Goal: Information Seeking & Learning: Learn about a topic

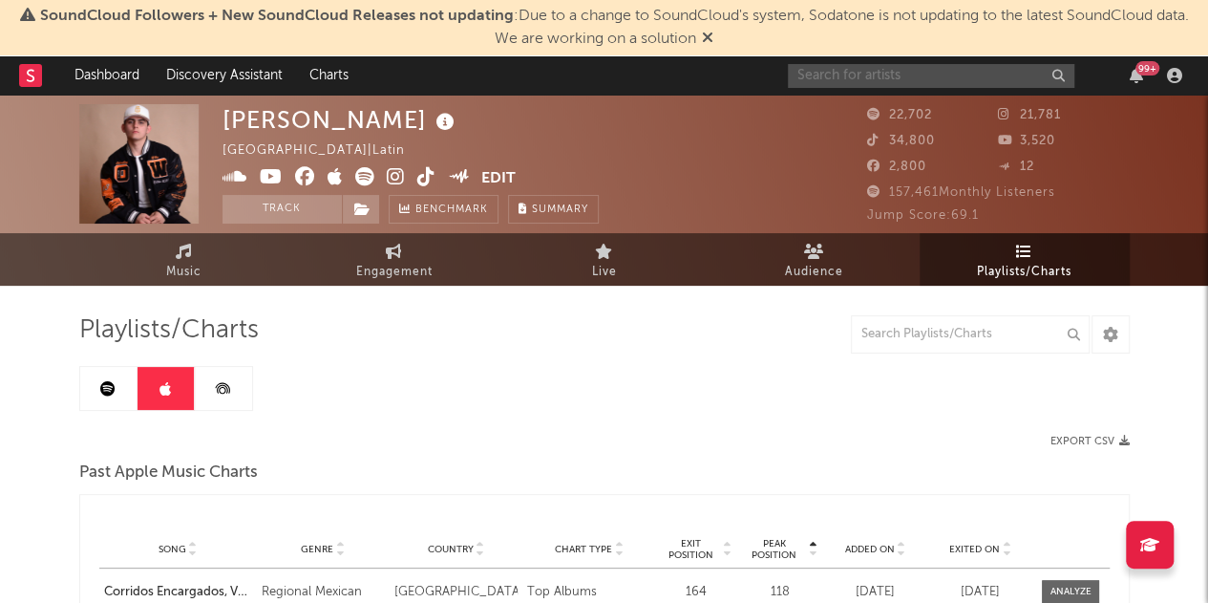
click at [827, 83] on input "text" at bounding box center [931, 76] width 287 height 24
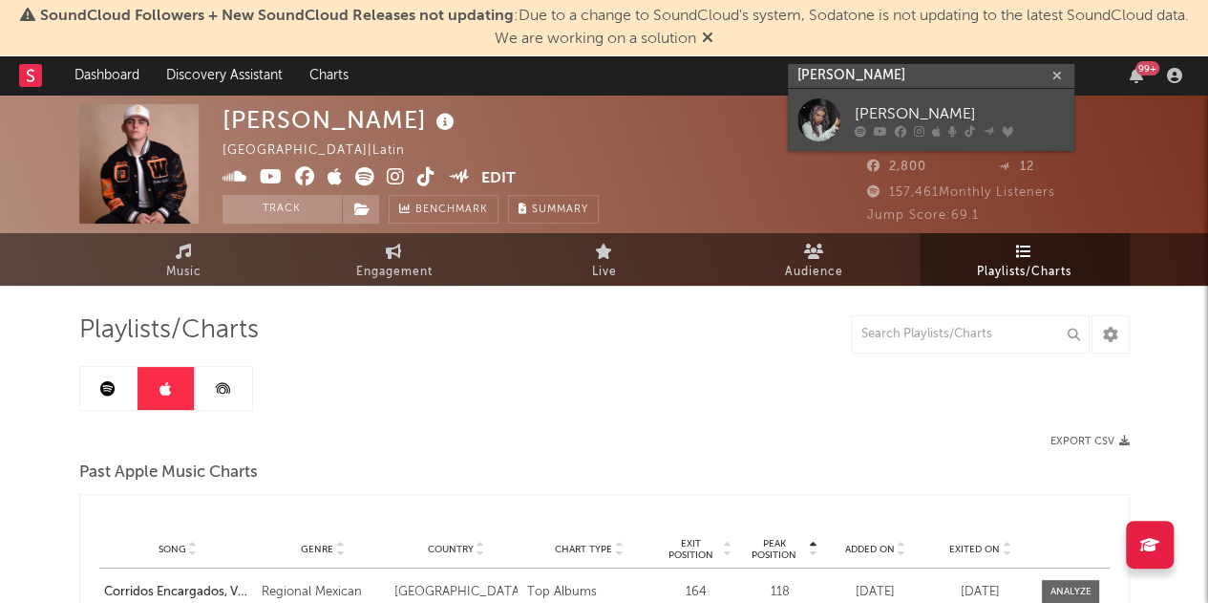
type input "[PERSON_NAME]"
click at [947, 104] on div "[PERSON_NAME]" at bounding box center [960, 113] width 210 height 23
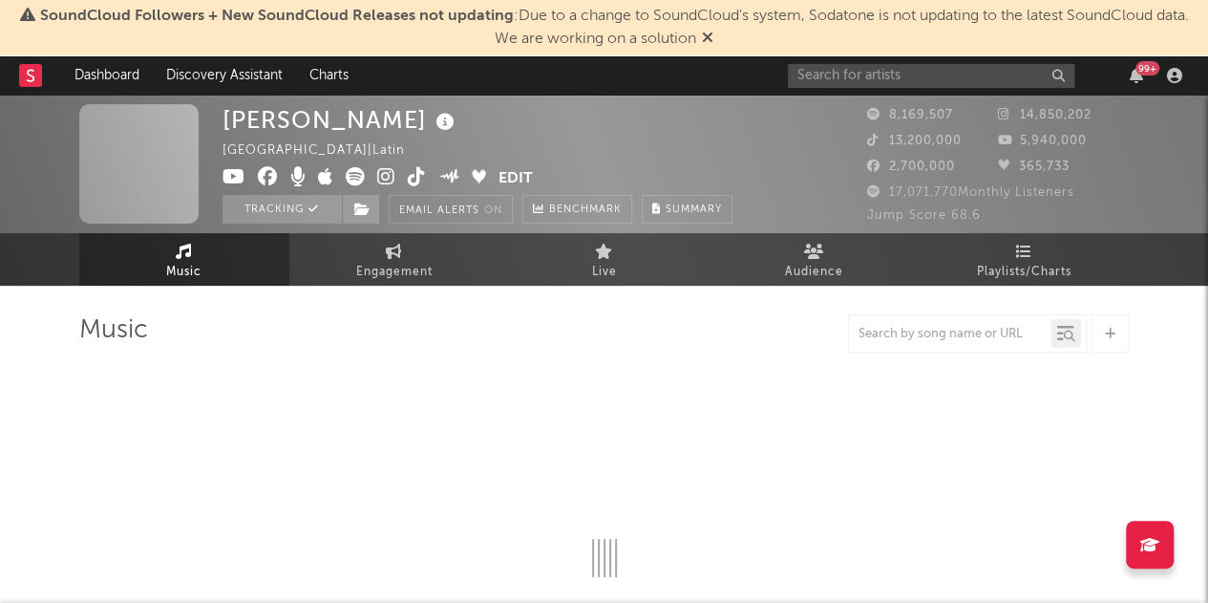
select select "6m"
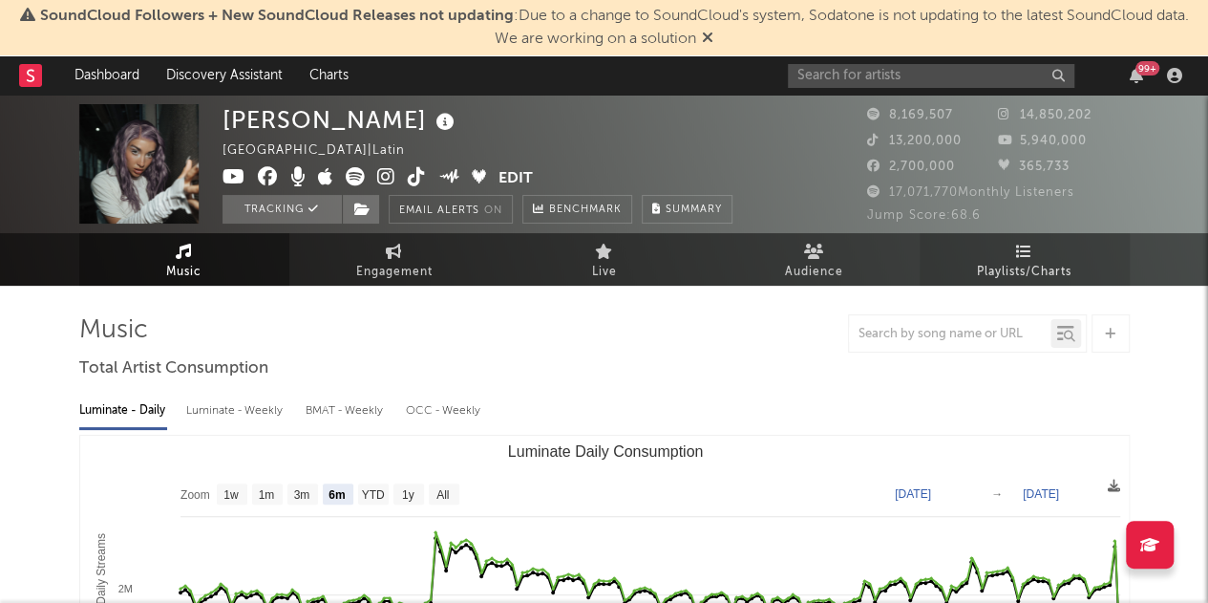
click at [1030, 276] on span "Playlists/Charts" at bounding box center [1024, 272] width 95 height 23
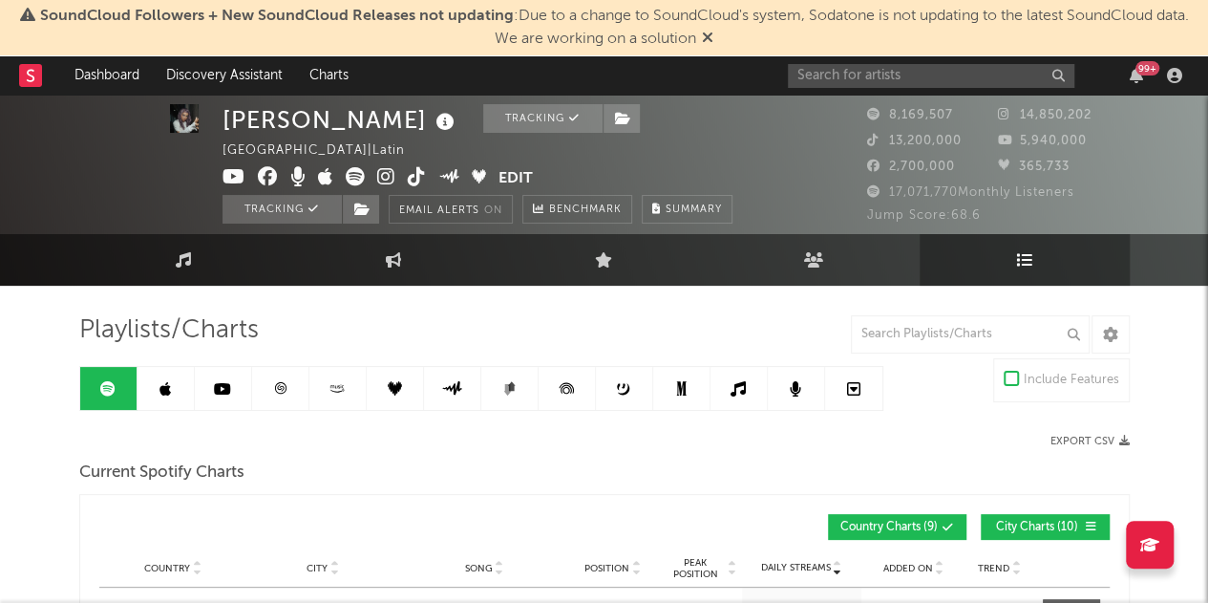
scroll to position [1, 0]
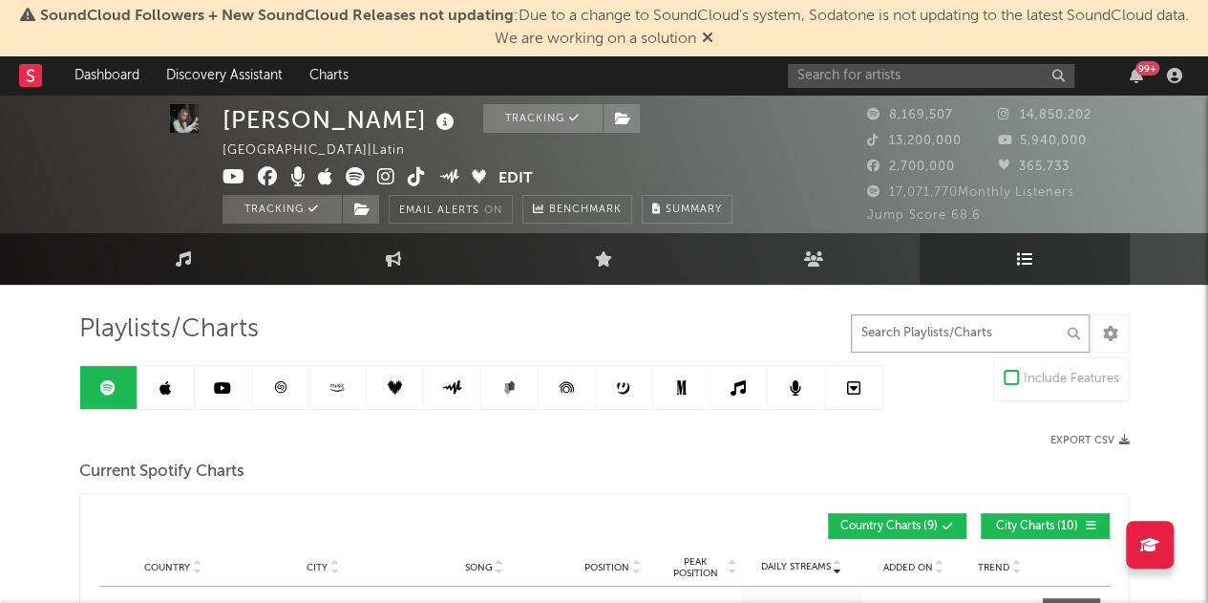
click at [926, 339] on input "text" at bounding box center [970, 333] width 239 height 38
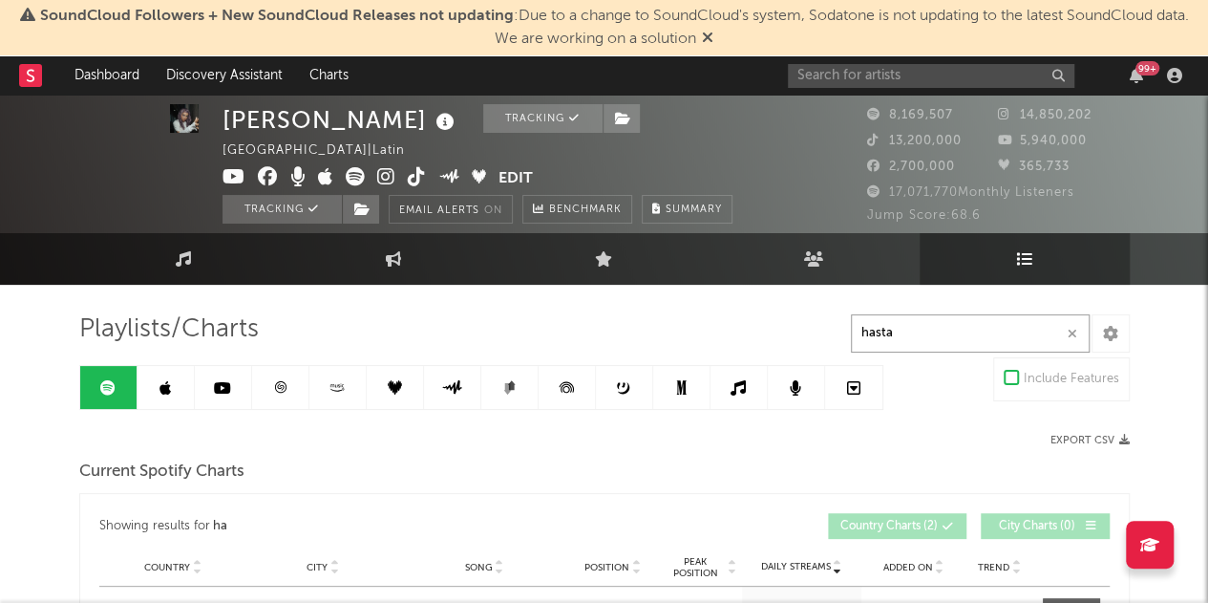
type input "hasta"
click at [926, 339] on input "hasta" at bounding box center [970, 333] width 239 height 38
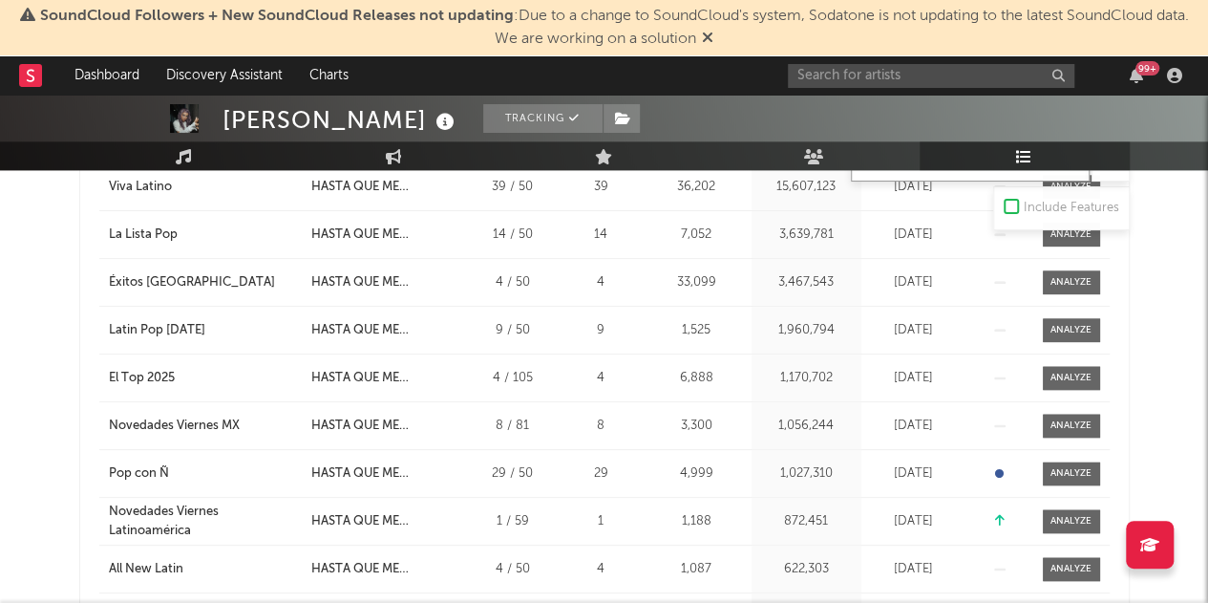
scroll to position [931, 0]
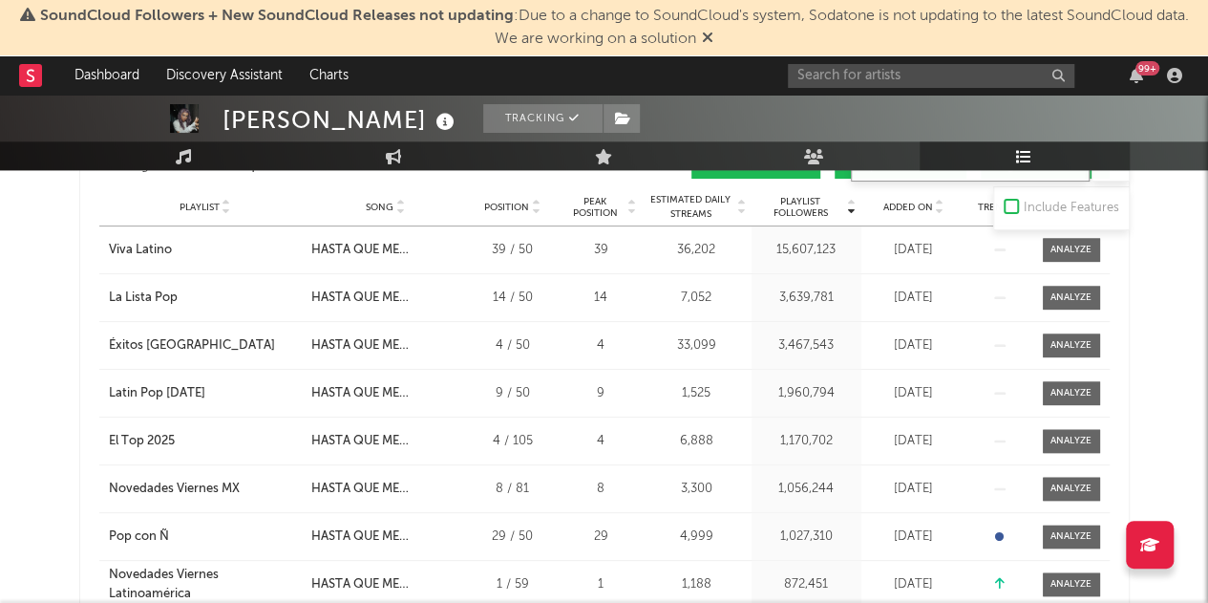
type input "hasta que"
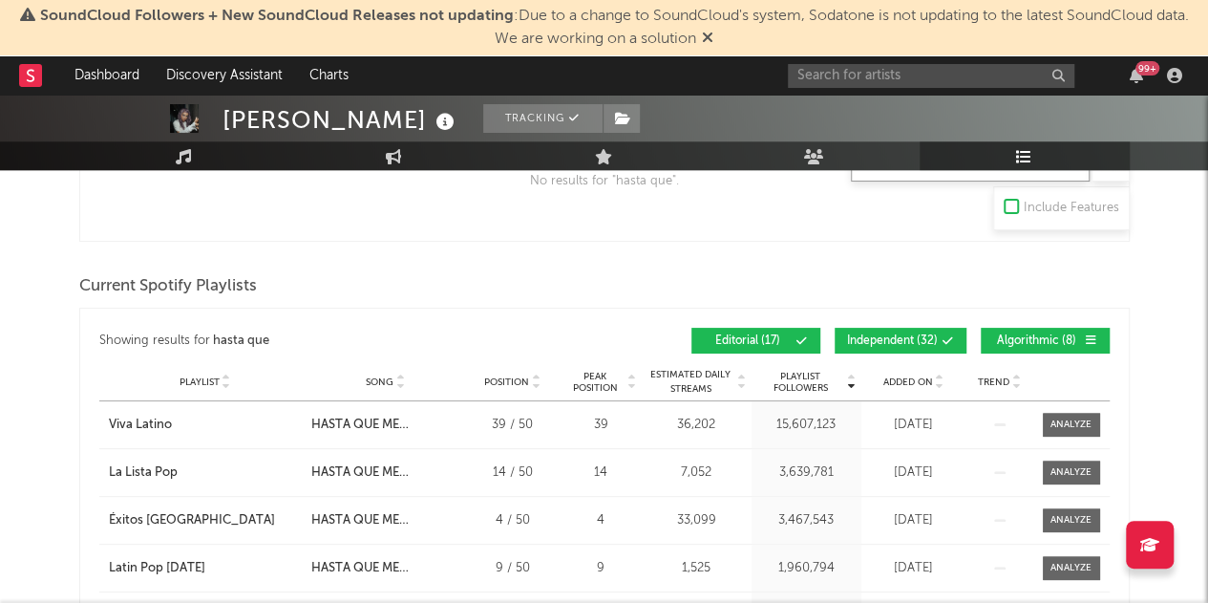
scroll to position [756, 0]
click at [912, 341] on span "Independent ( 32 )" at bounding box center [892, 341] width 91 height 11
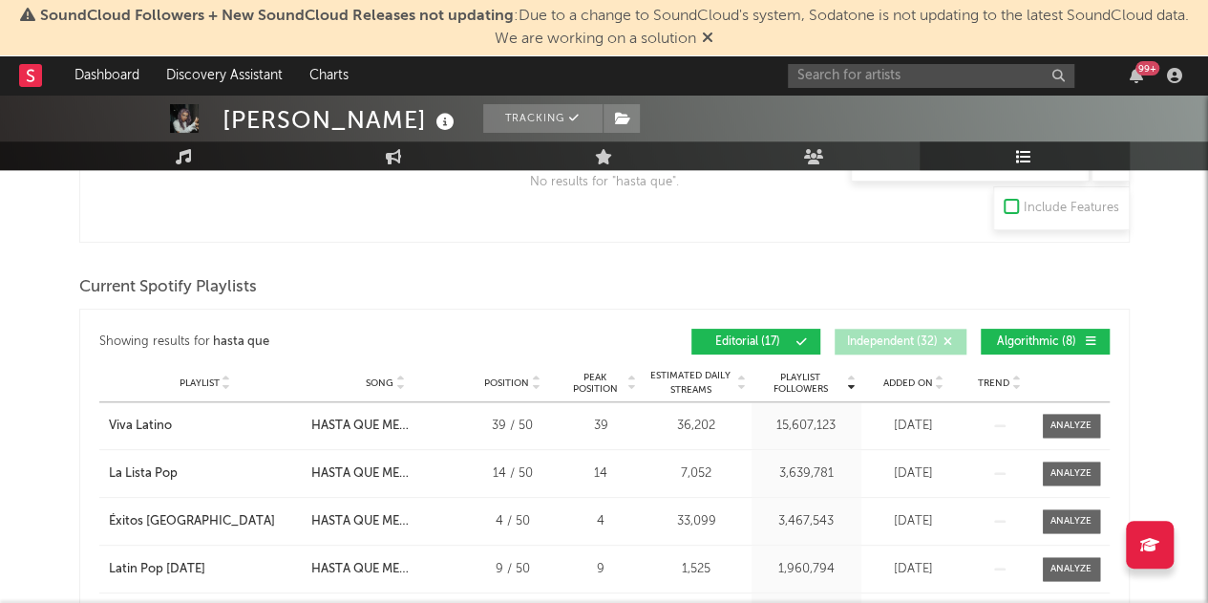
click at [1010, 336] on span "Algorithmic ( 8 )" at bounding box center [1037, 341] width 88 height 11
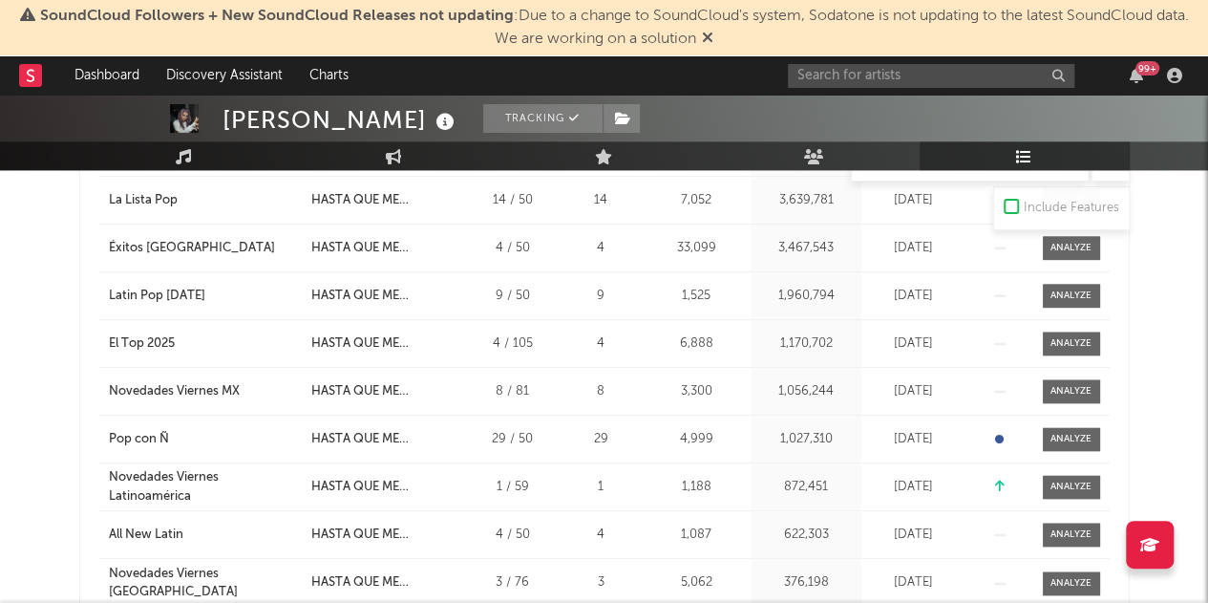
scroll to position [1292, 0]
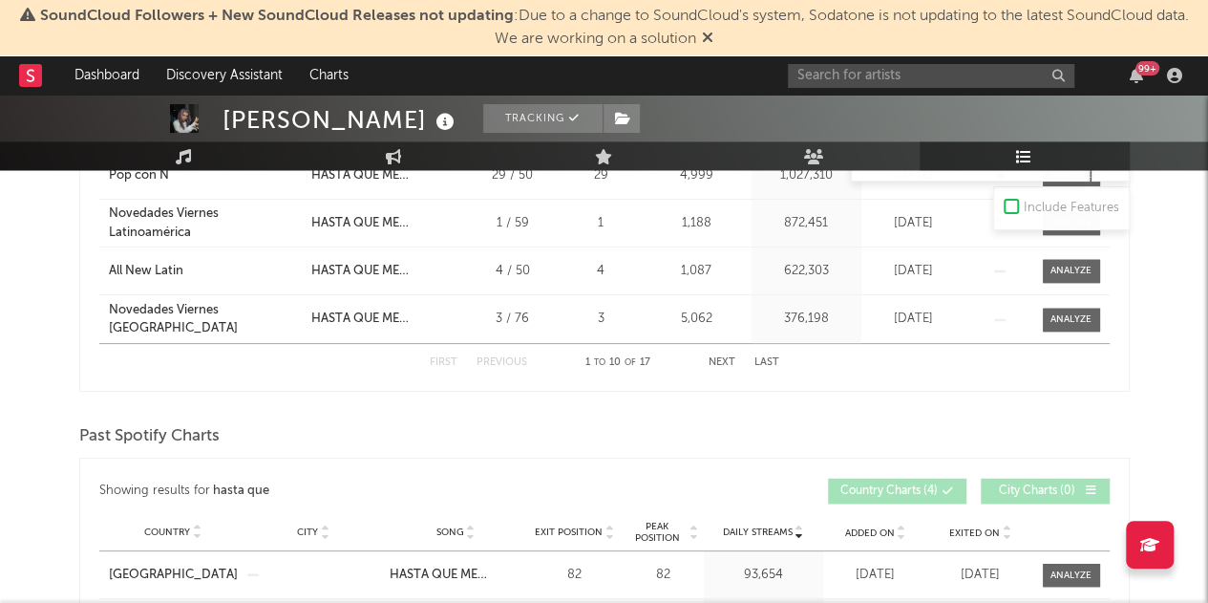
click at [718, 350] on div "First Previous 1 to 10 of 17 Next Last" at bounding box center [605, 362] width 350 height 37
click at [716, 358] on button "Next" at bounding box center [722, 362] width 27 height 11
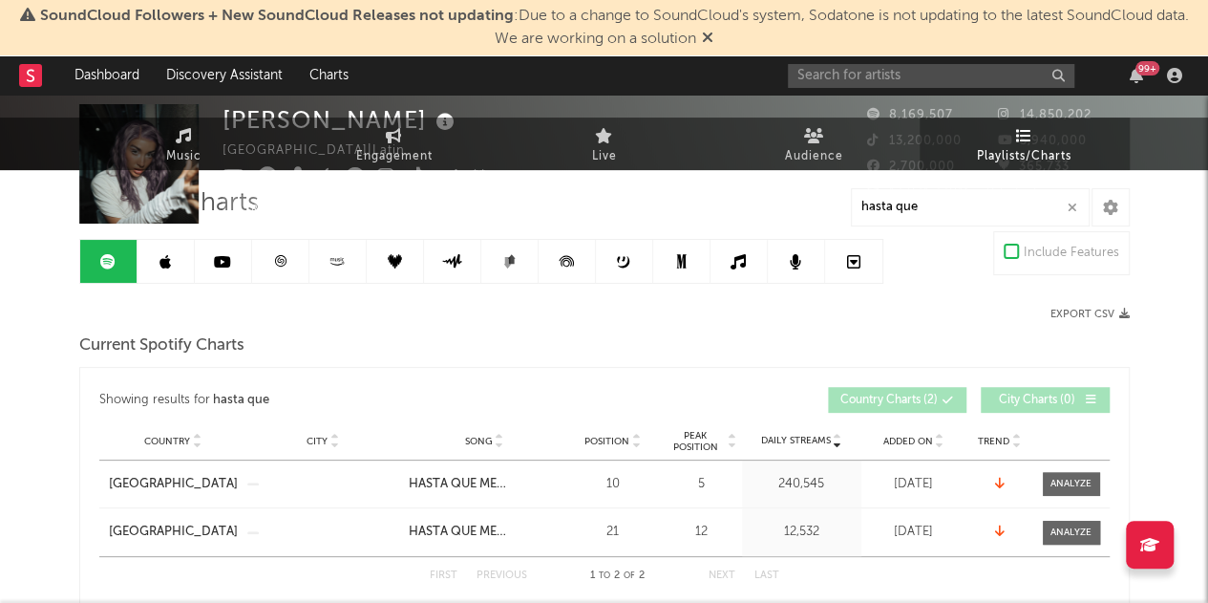
scroll to position [0, 0]
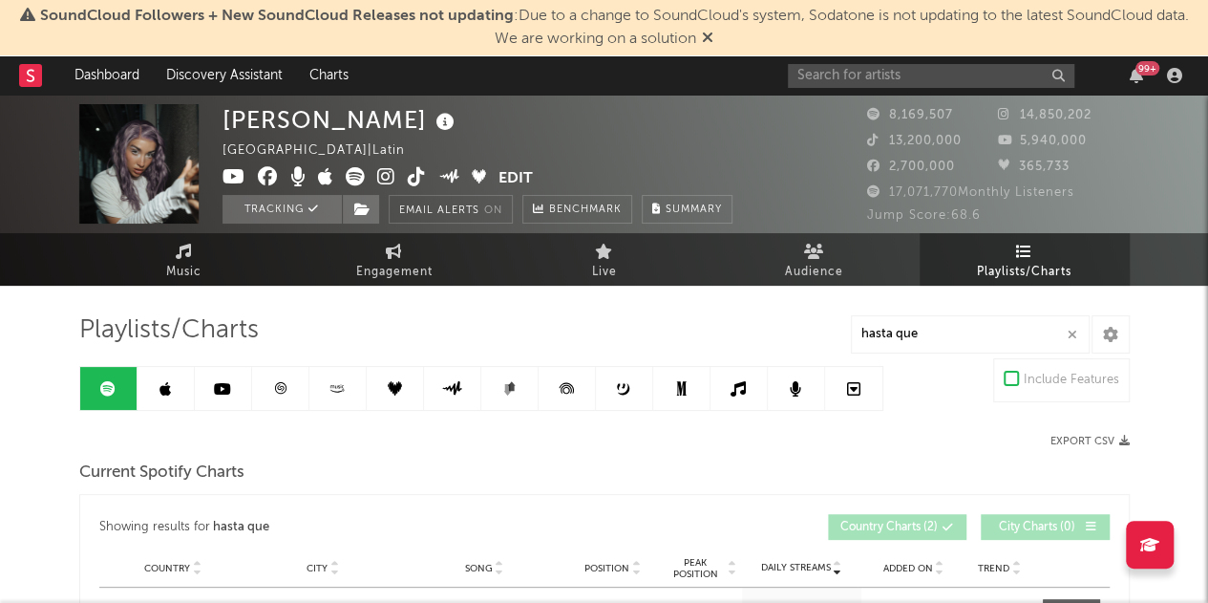
click at [174, 388] on link at bounding box center [166, 388] width 57 height 43
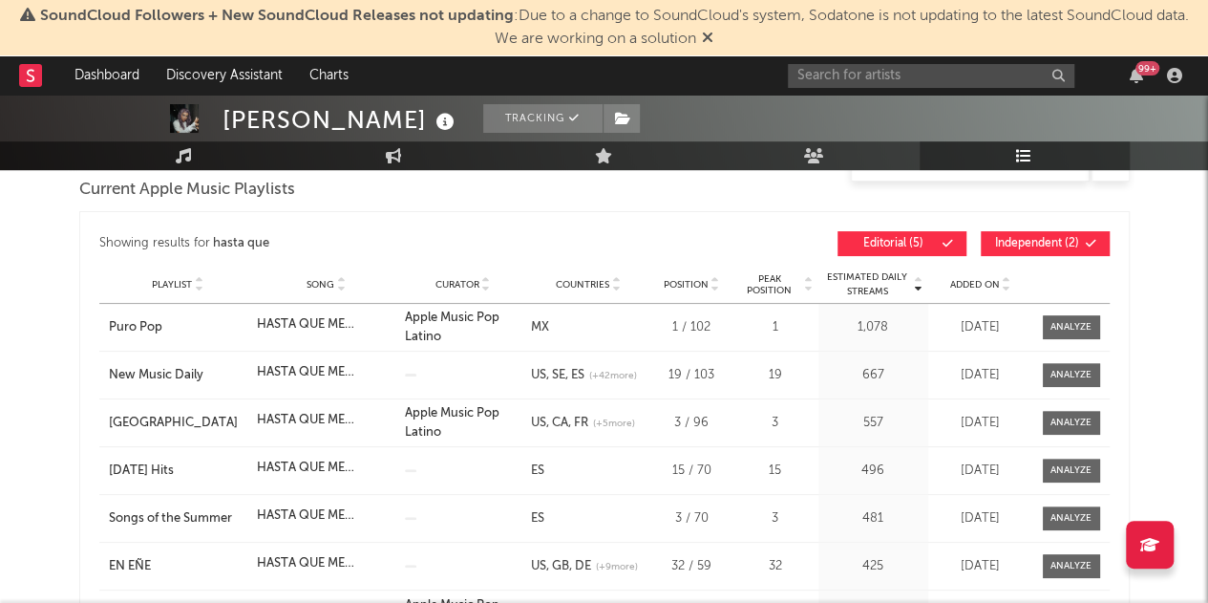
scroll to position [281, 0]
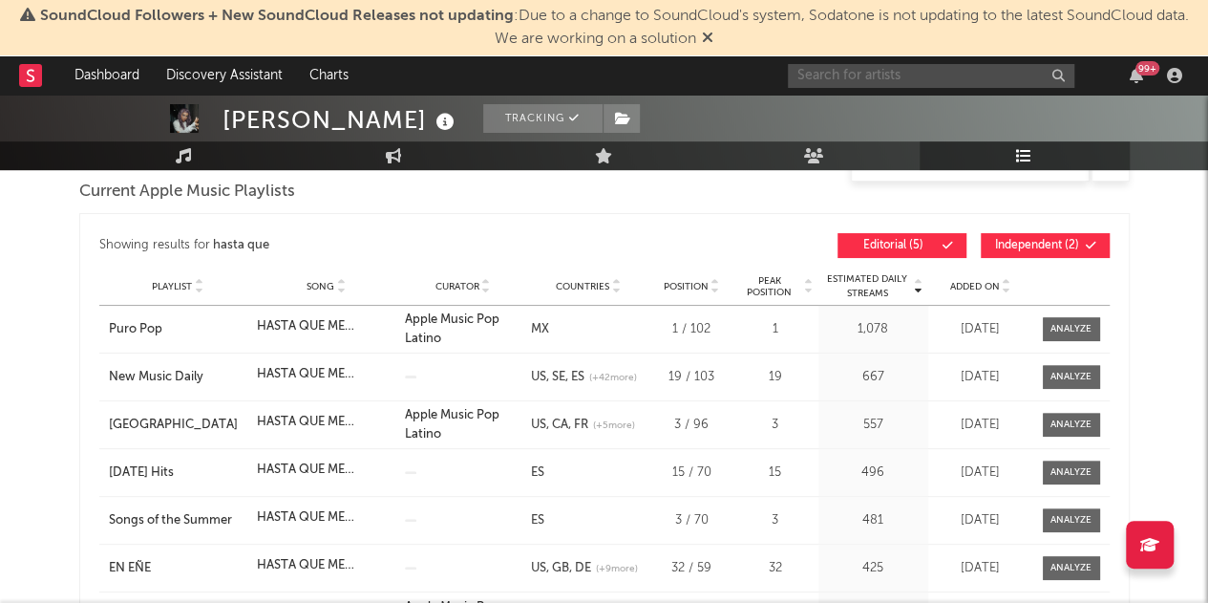
click at [840, 73] on input "text" at bounding box center [931, 76] width 287 height 24
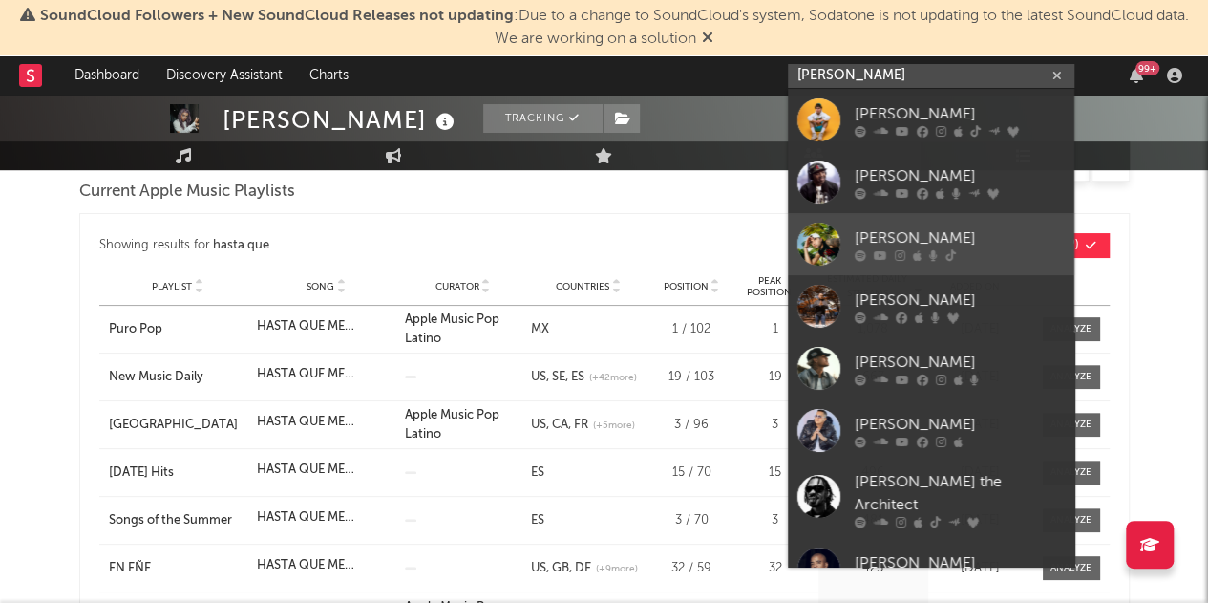
type input "[PERSON_NAME]"
click at [896, 236] on div "[PERSON_NAME]" at bounding box center [960, 237] width 210 height 23
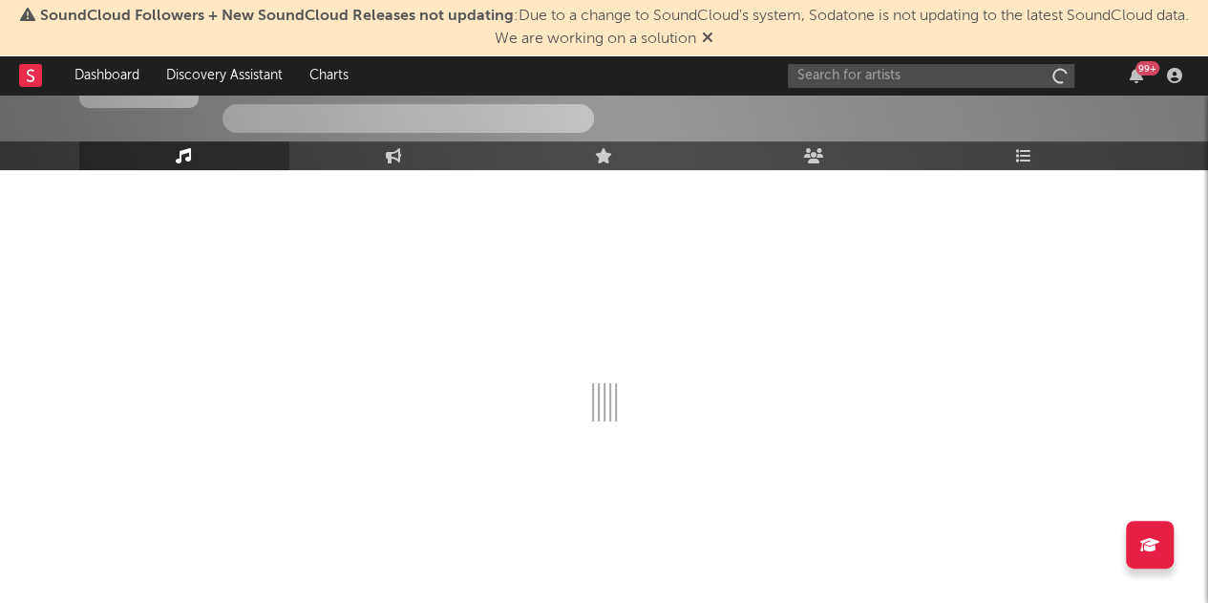
scroll to position [117, 0]
select select "6m"
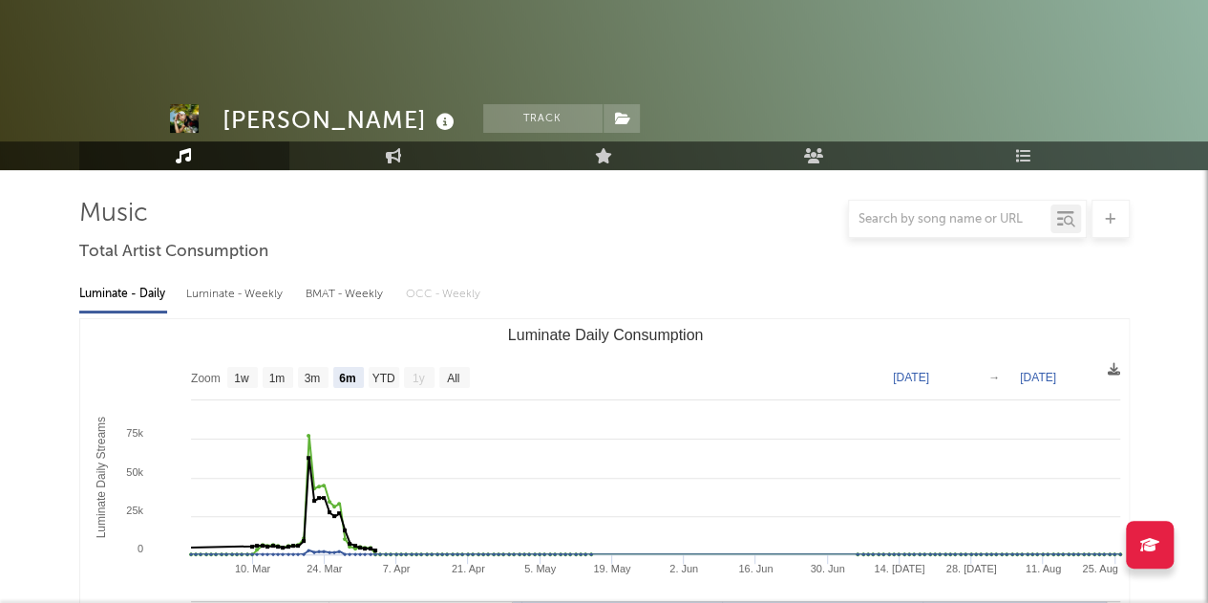
scroll to position [281, 0]
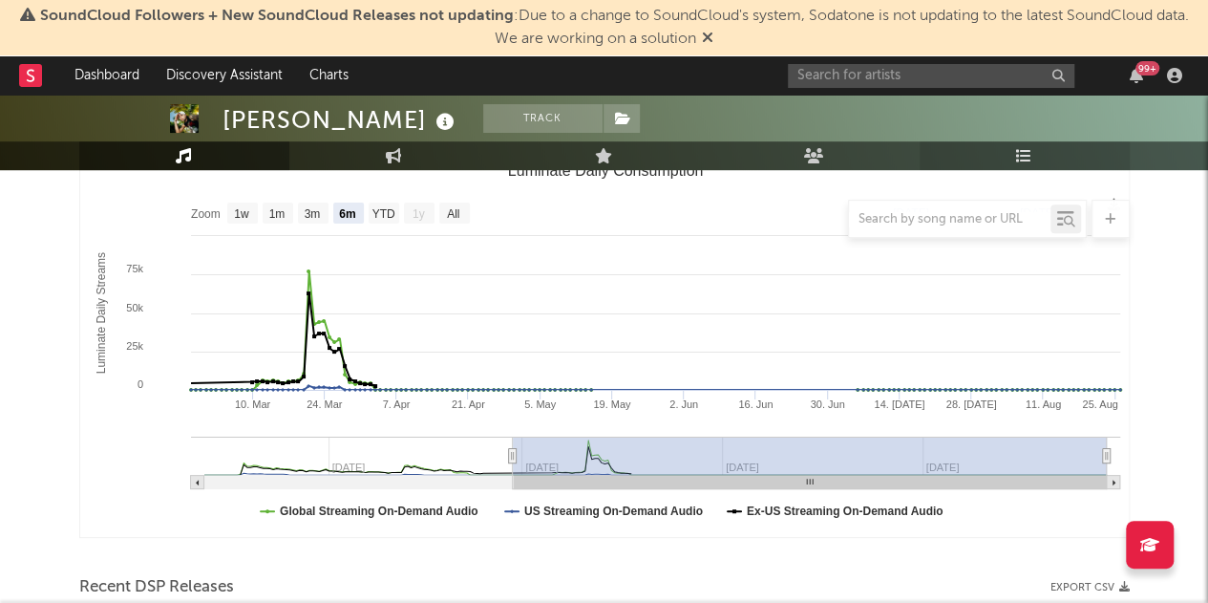
click at [1024, 158] on icon at bounding box center [1024, 155] width 16 height 15
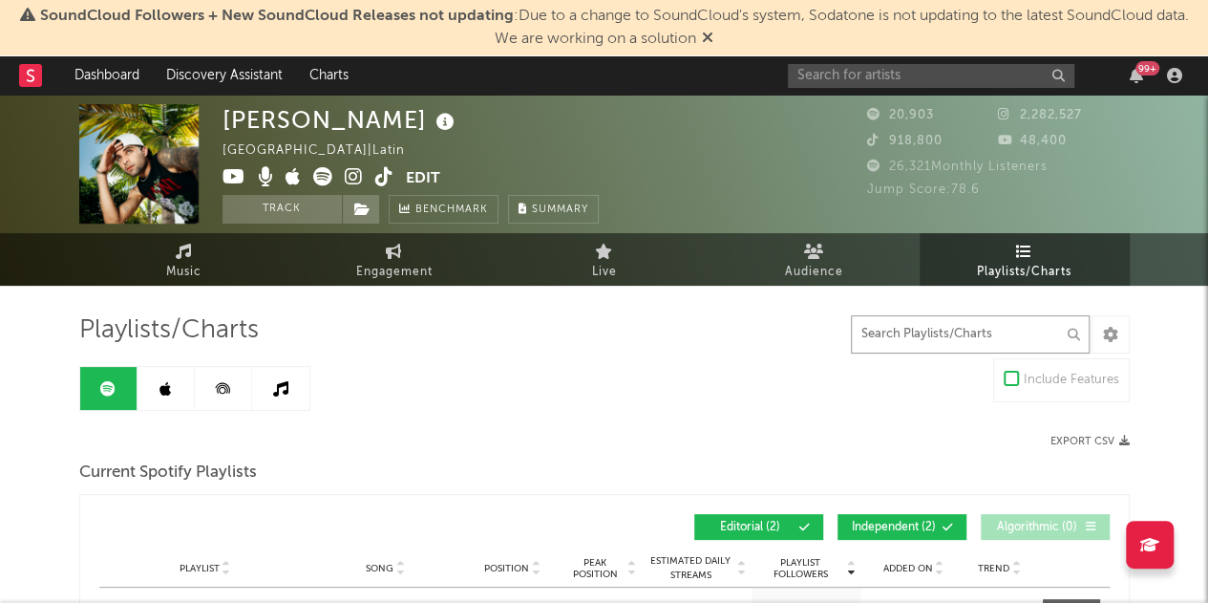
click at [935, 339] on input "text" at bounding box center [970, 334] width 239 height 38
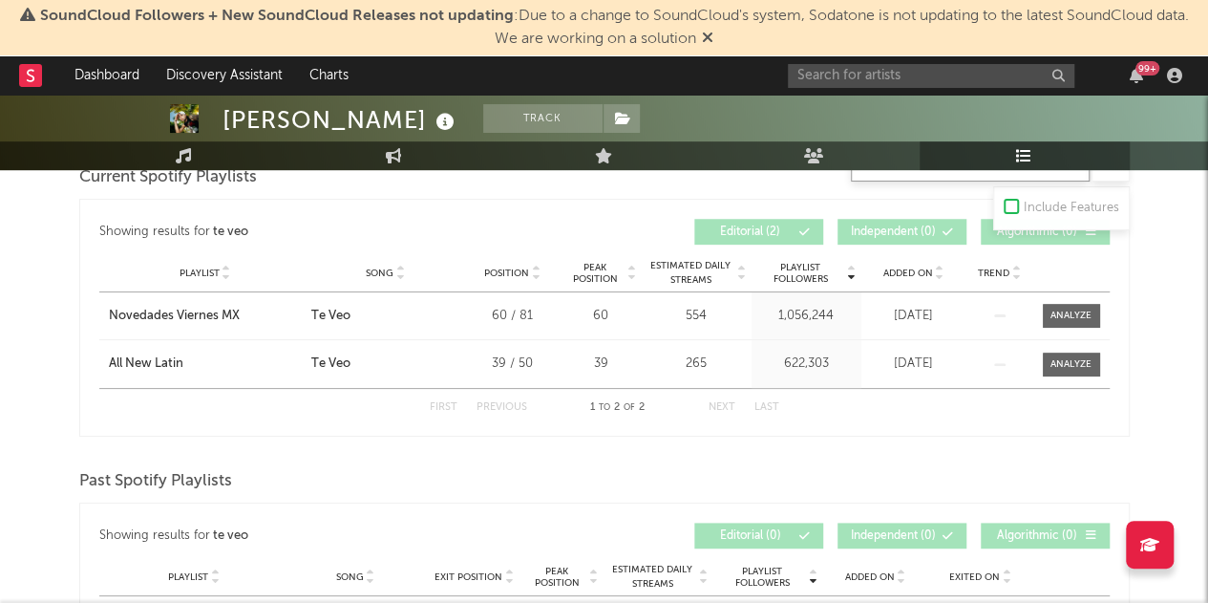
scroll to position [294, 0]
type input "te veo"
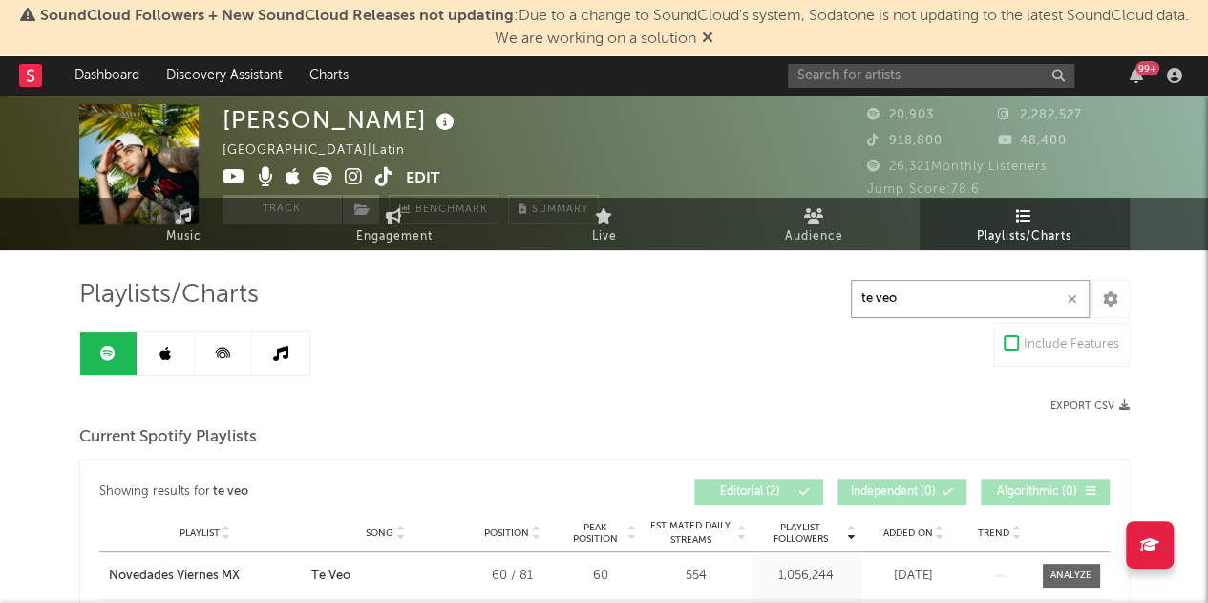
scroll to position [0, 0]
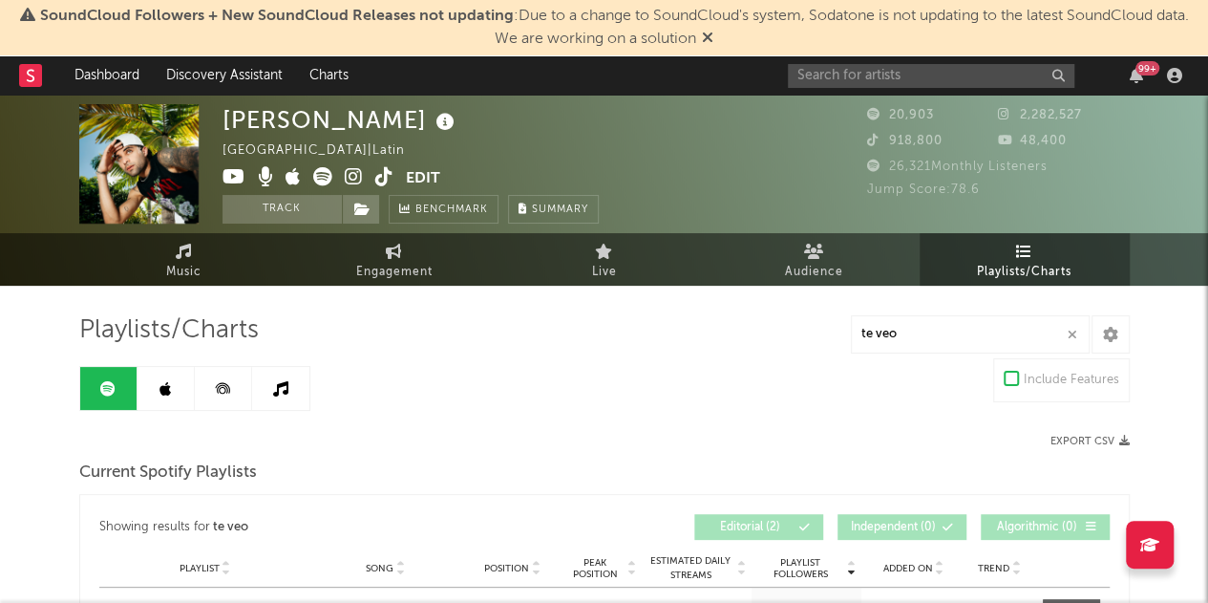
click at [170, 388] on link at bounding box center [166, 388] width 57 height 43
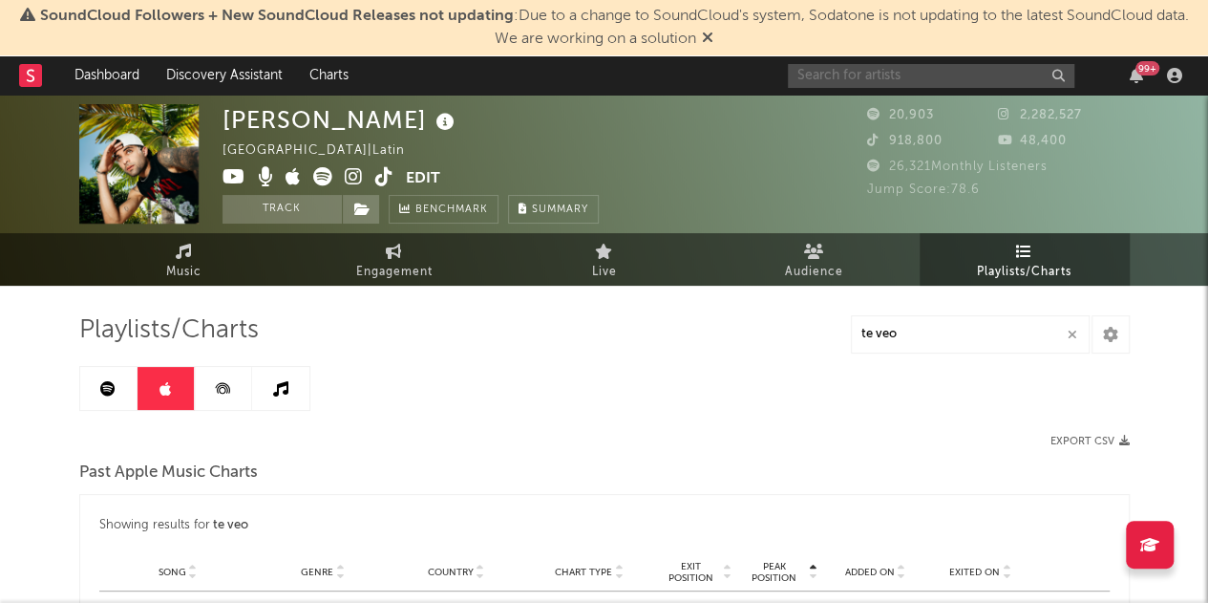
click at [848, 75] on input "text" at bounding box center [931, 76] width 287 height 24
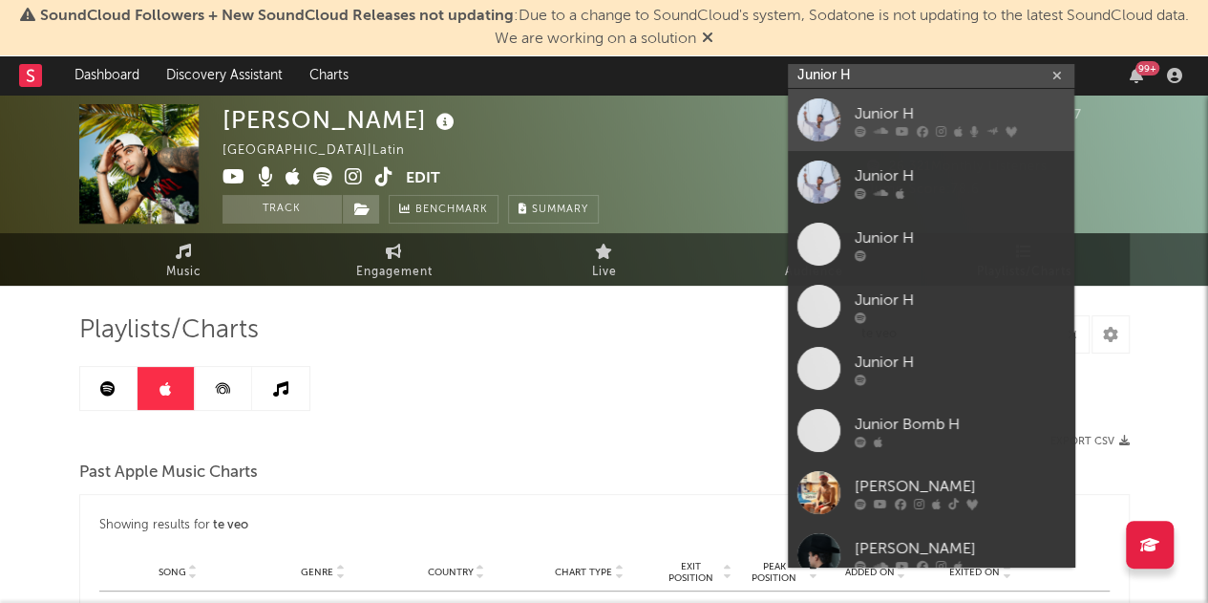
type input "Junior H"
click at [873, 104] on div "Junior H" at bounding box center [960, 113] width 210 height 23
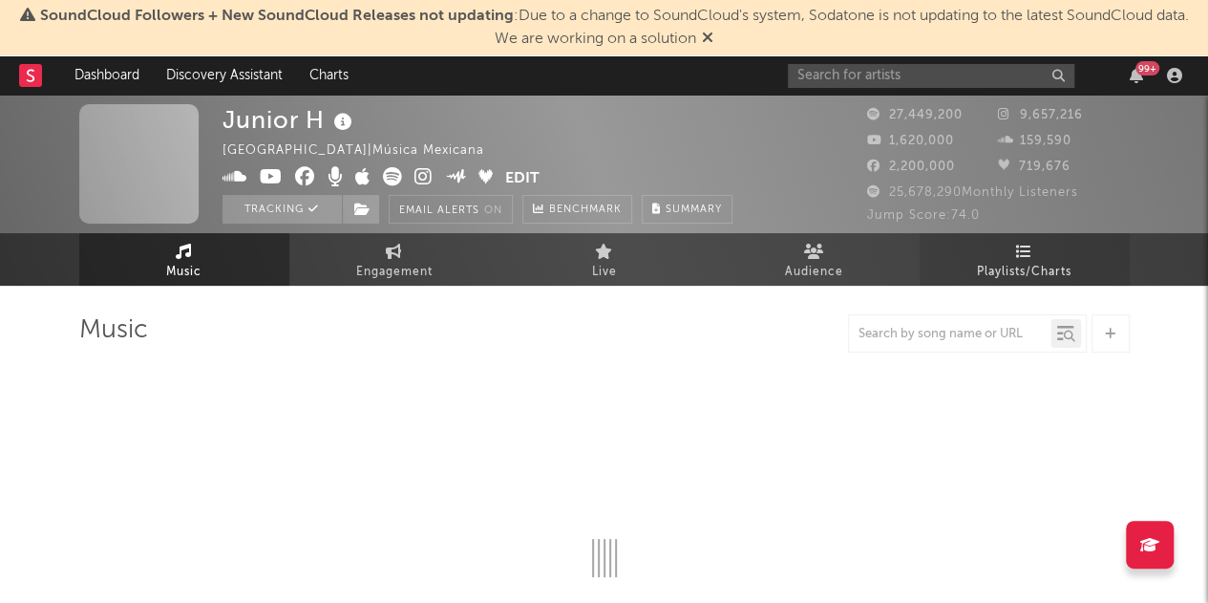
select select "6m"
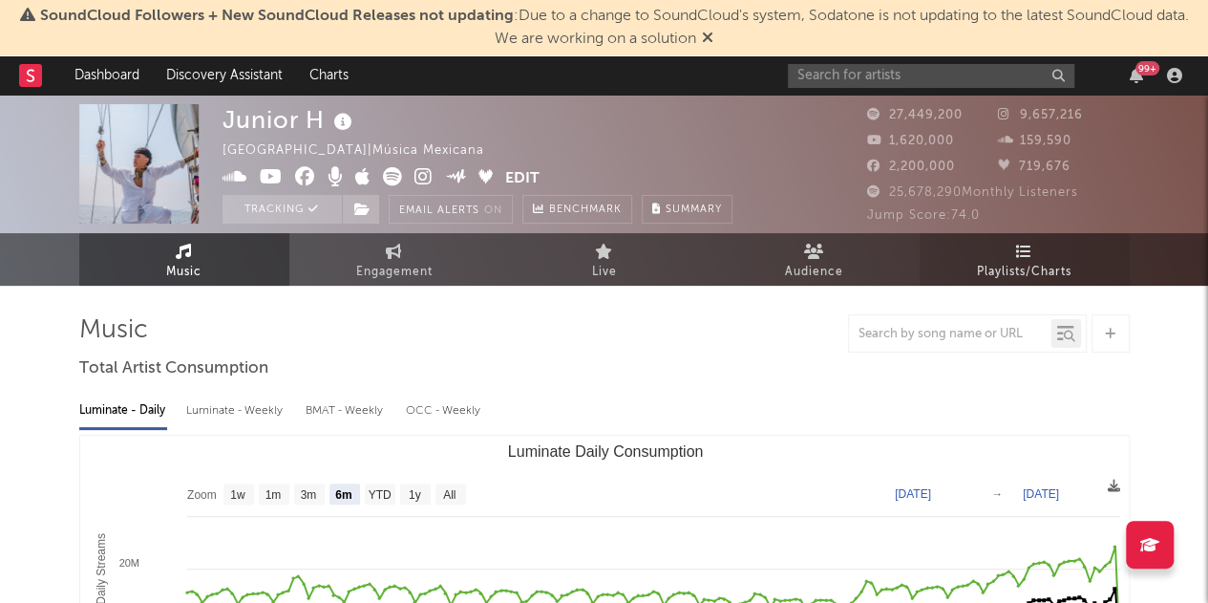
select select "6m"
click at [999, 279] on span "Playlists/Charts" at bounding box center [1024, 272] width 95 height 23
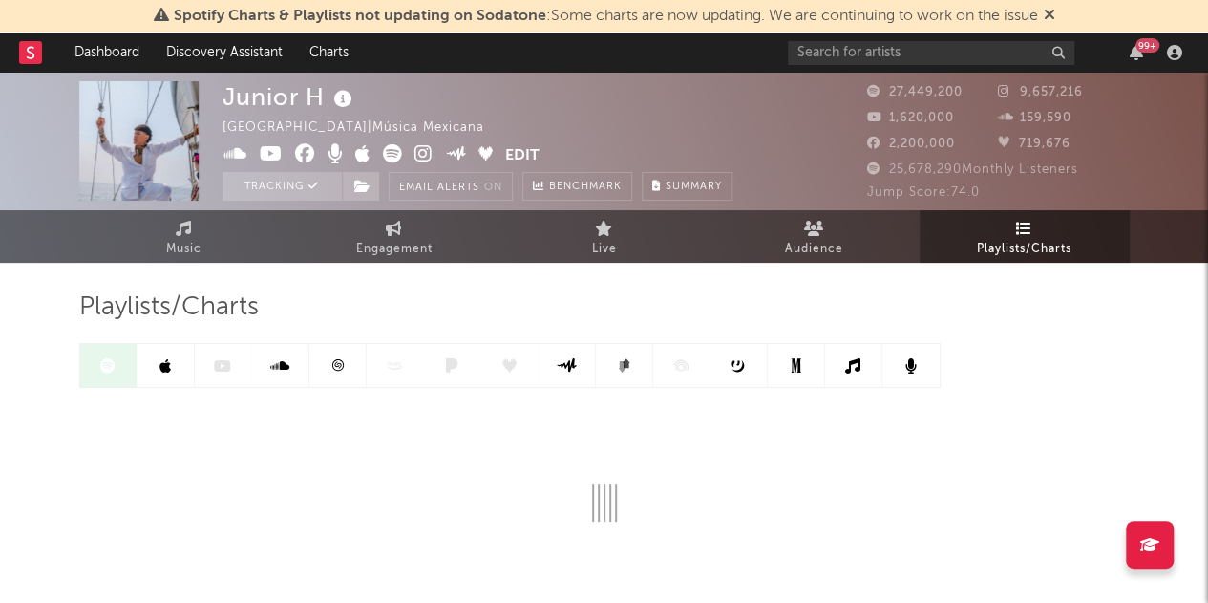
click at [1038, 222] on link "Playlists/Charts" at bounding box center [1025, 236] width 210 height 53
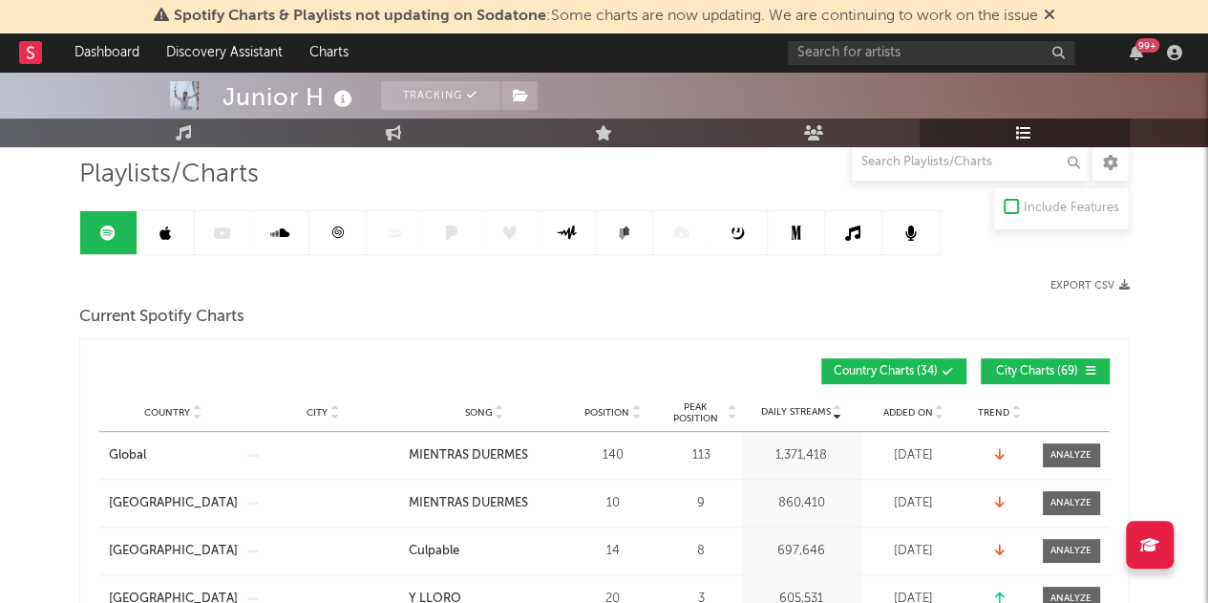
scroll to position [157, 0]
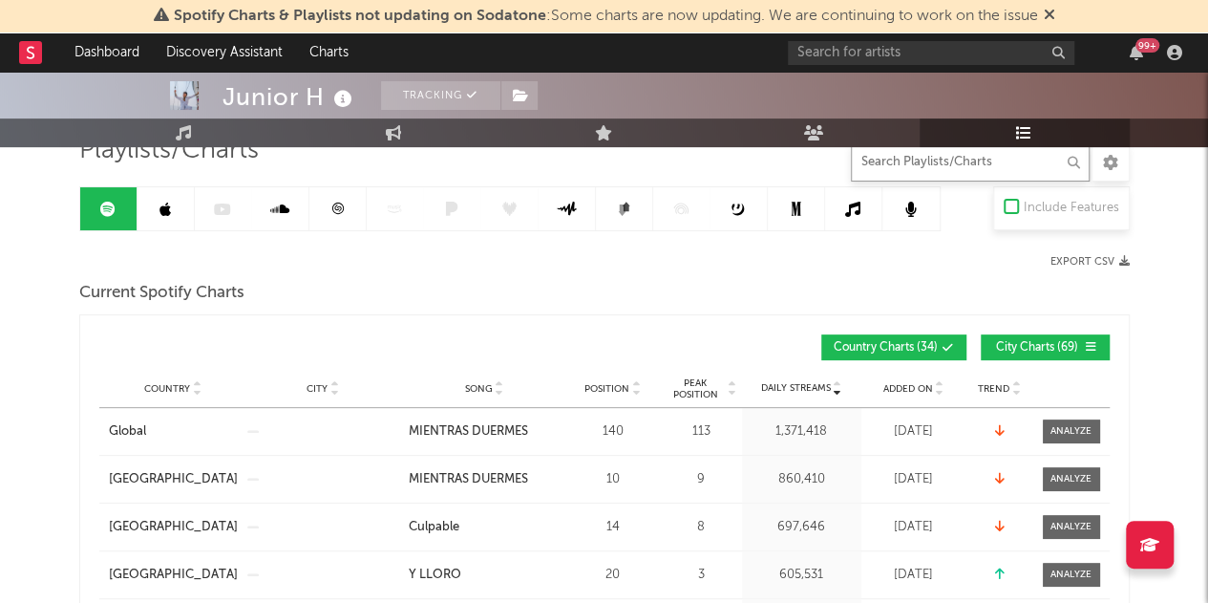
click at [963, 158] on input "text" at bounding box center [970, 162] width 239 height 38
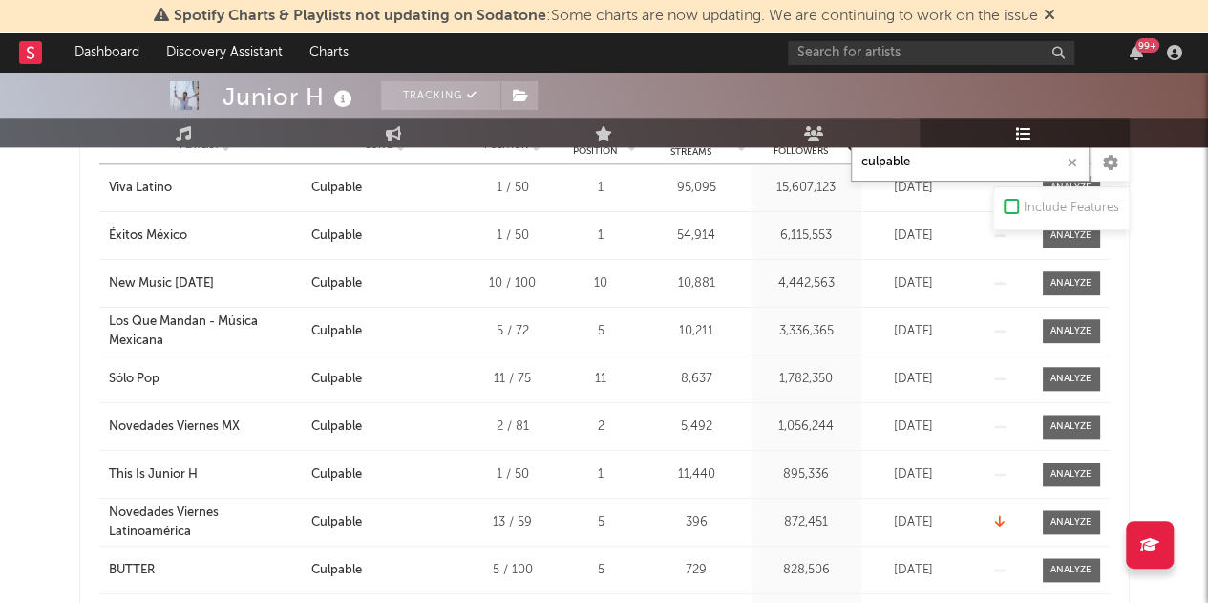
scroll to position [971, 0]
type input "culpable"
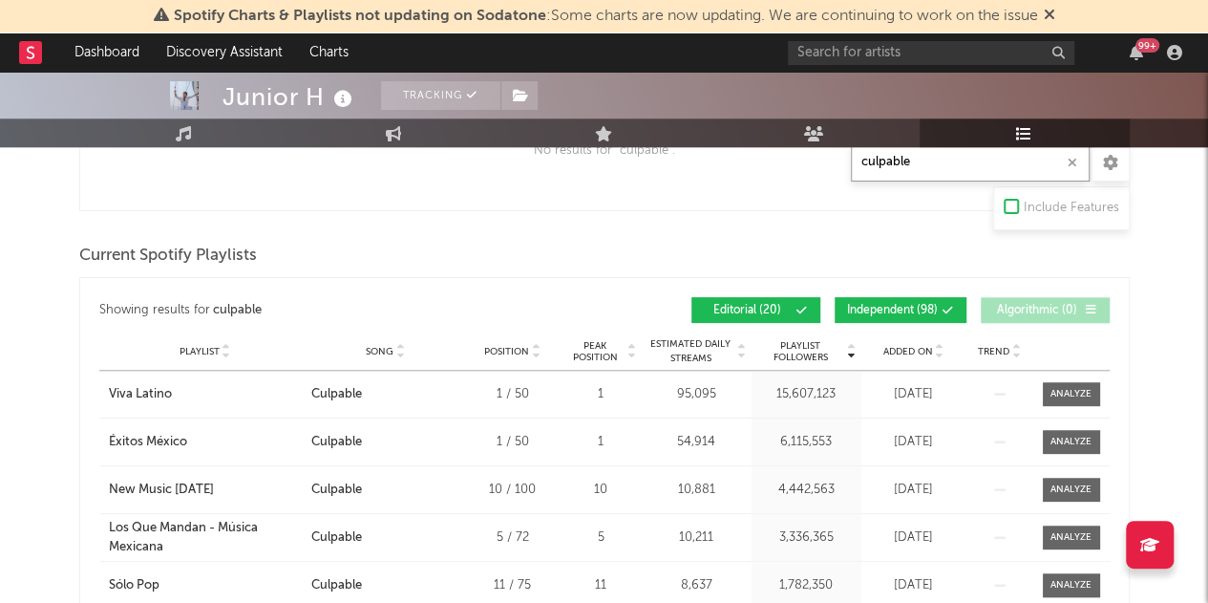
scroll to position [765, 0]
click at [917, 309] on span "Independent ( 98 )" at bounding box center [892, 309] width 91 height 11
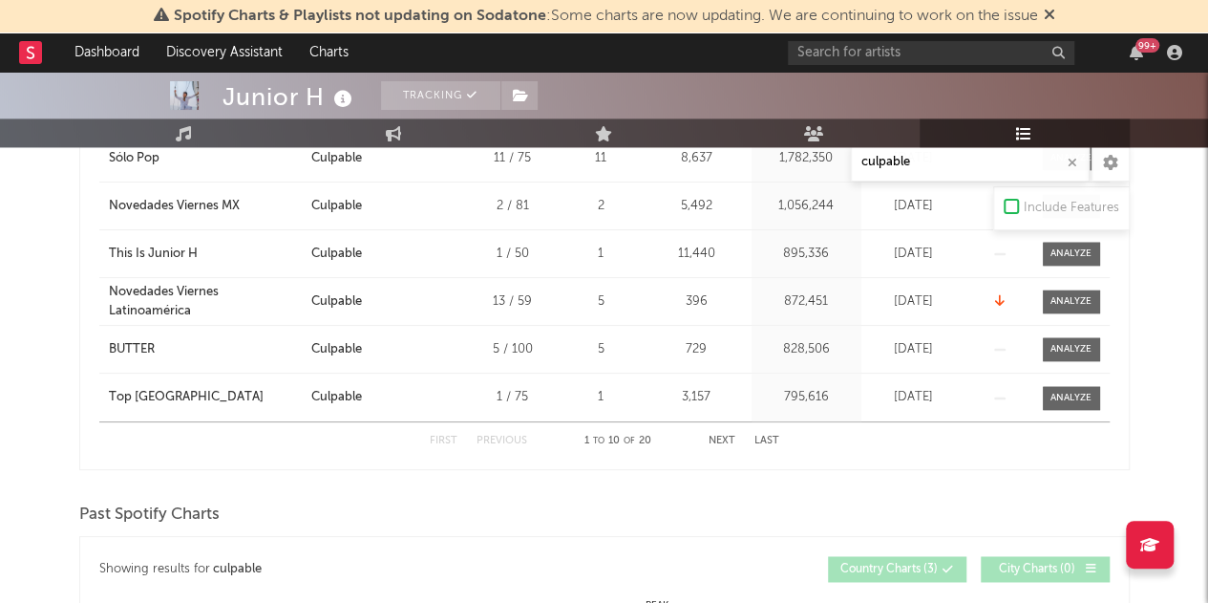
scroll to position [1190, 0]
click at [143, 346] on div "BUTTER" at bounding box center [132, 350] width 46 height 19
click at [724, 438] on button "Next" at bounding box center [722, 441] width 27 height 11
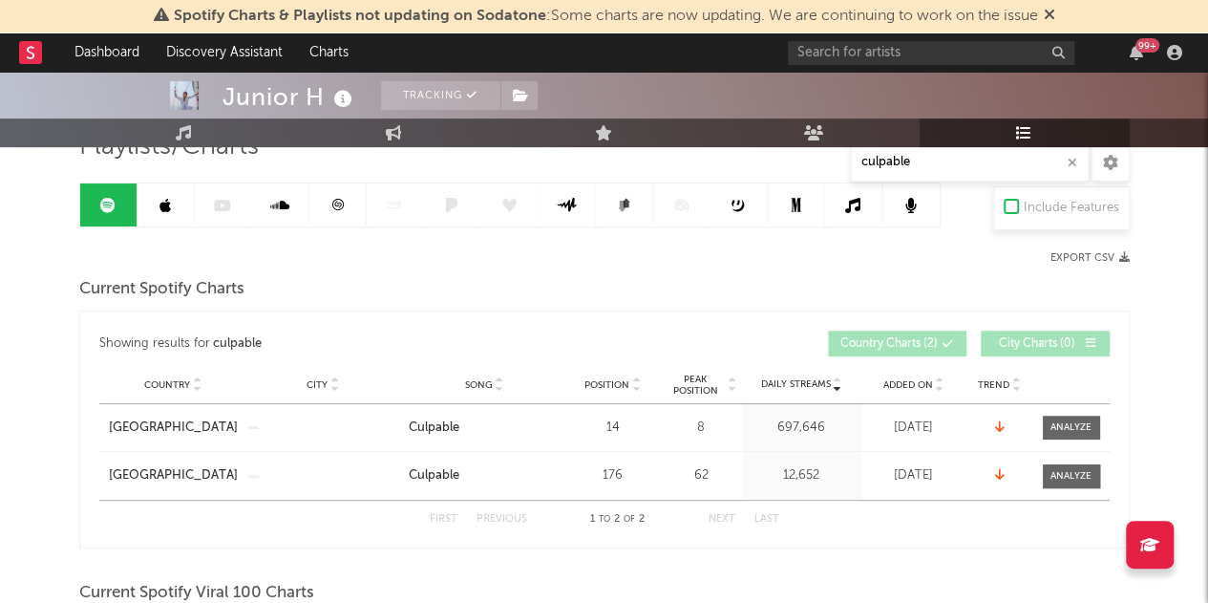
scroll to position [0, 0]
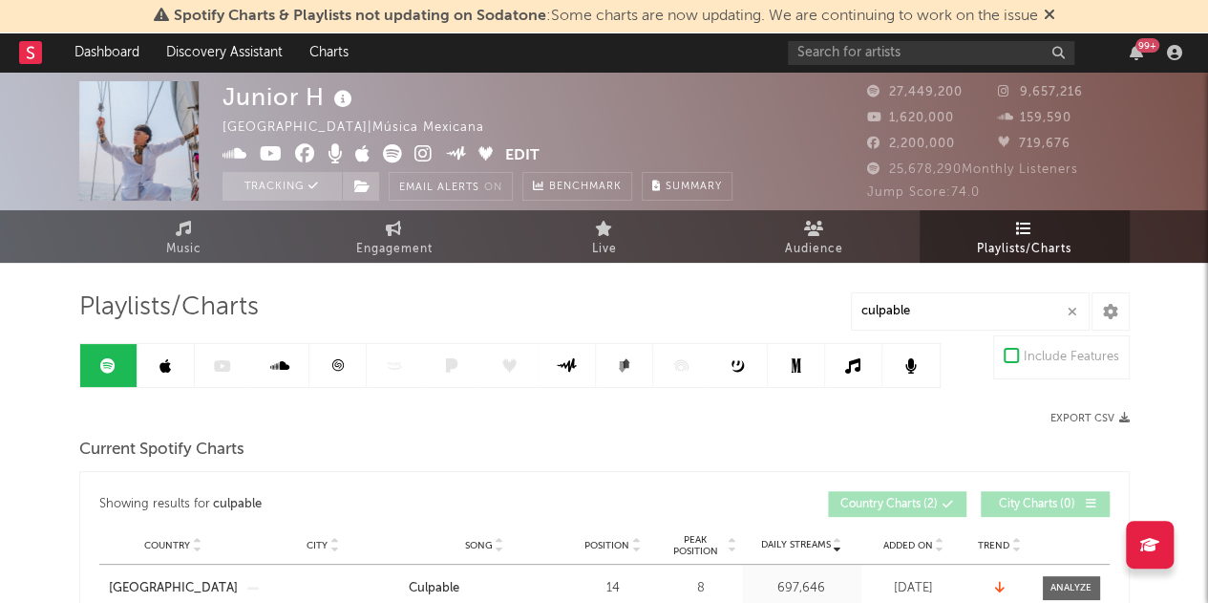
click at [167, 362] on icon at bounding box center [165, 365] width 11 height 15
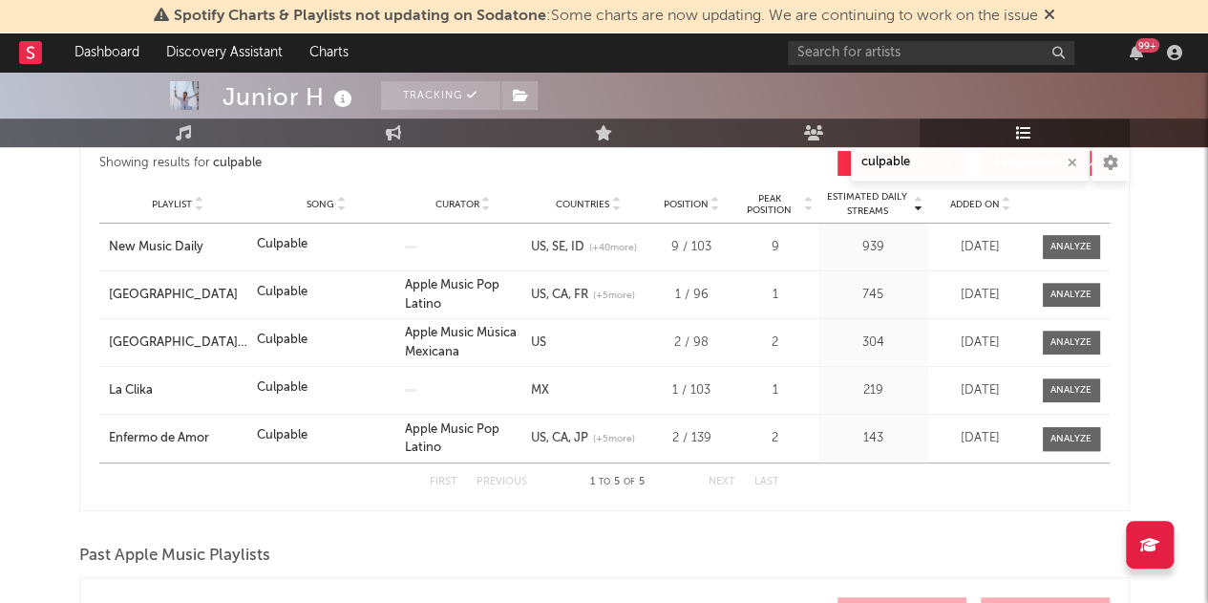
scroll to position [339, 0]
click at [940, 62] on input "text" at bounding box center [931, 53] width 287 height 24
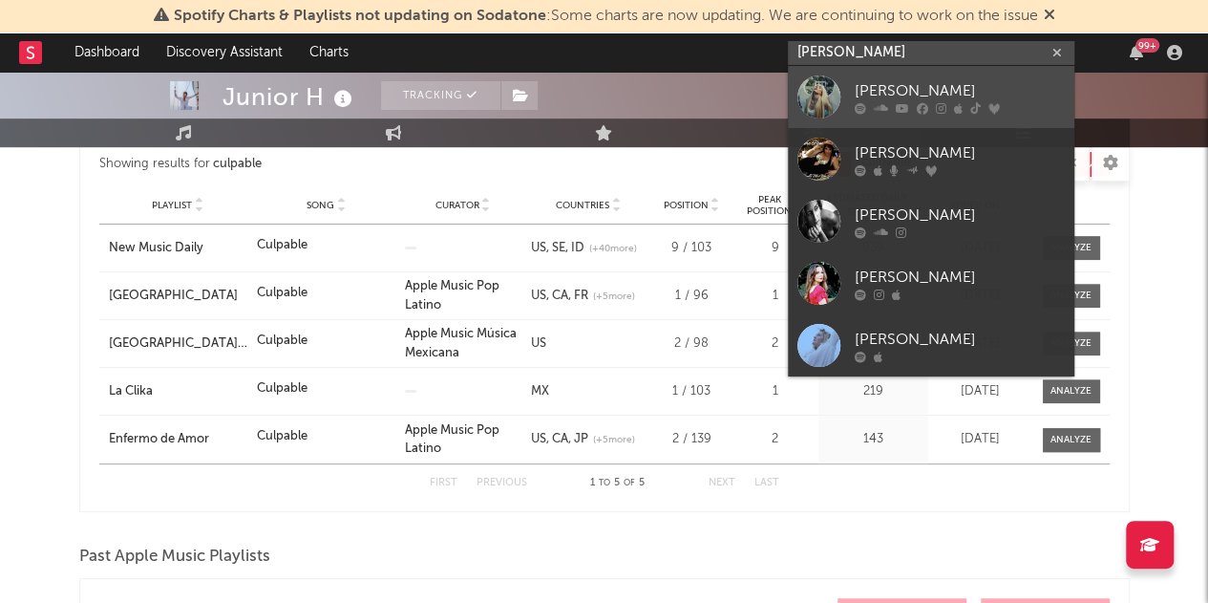
type input "[PERSON_NAME]"
click at [969, 90] on div "[PERSON_NAME]" at bounding box center [960, 90] width 210 height 23
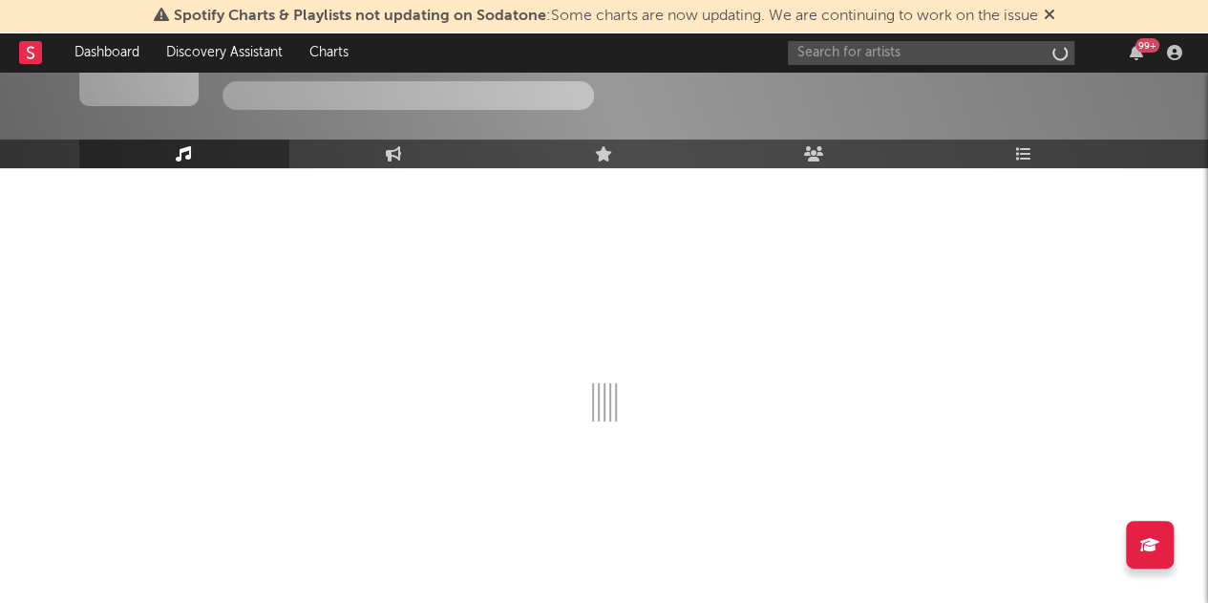
scroll to position [94, 0]
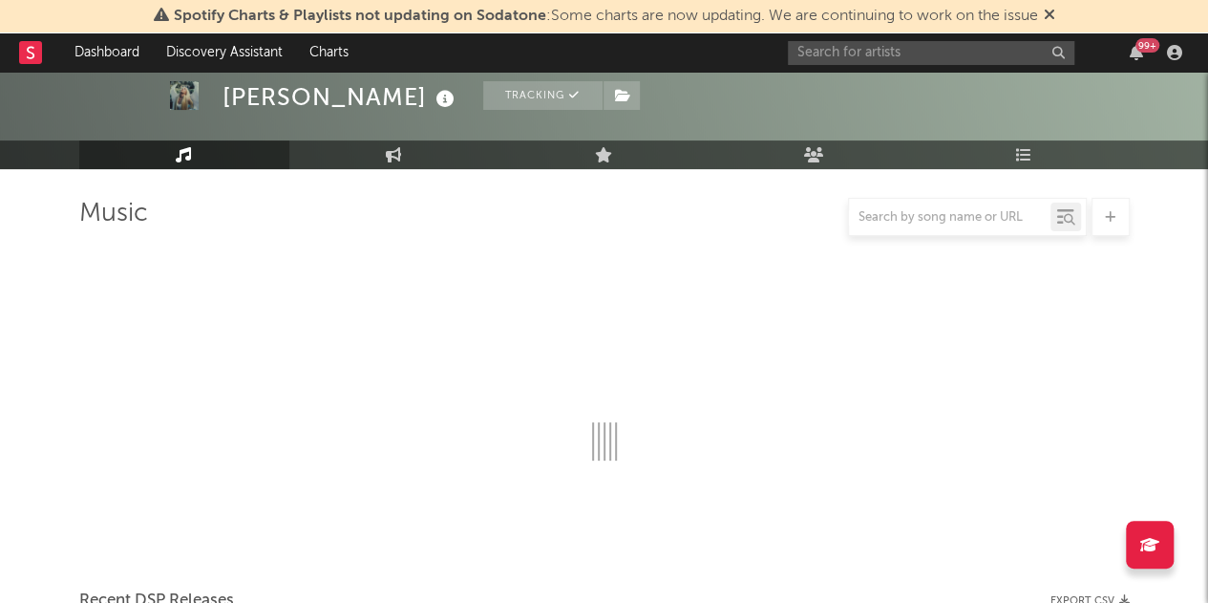
select select "6m"
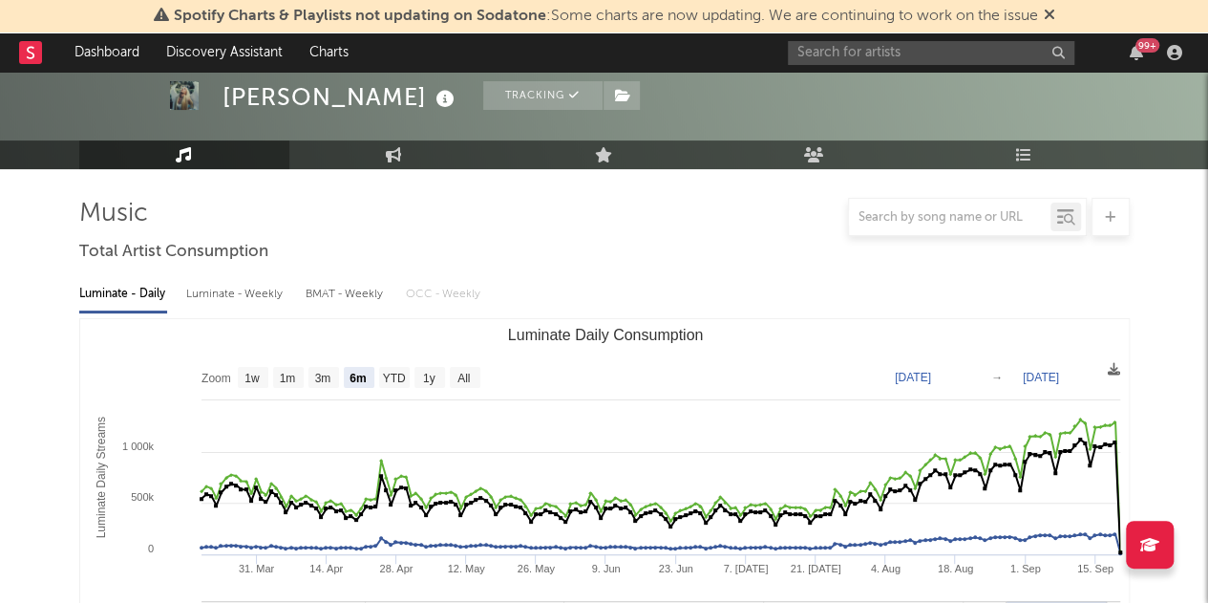
scroll to position [339, 0]
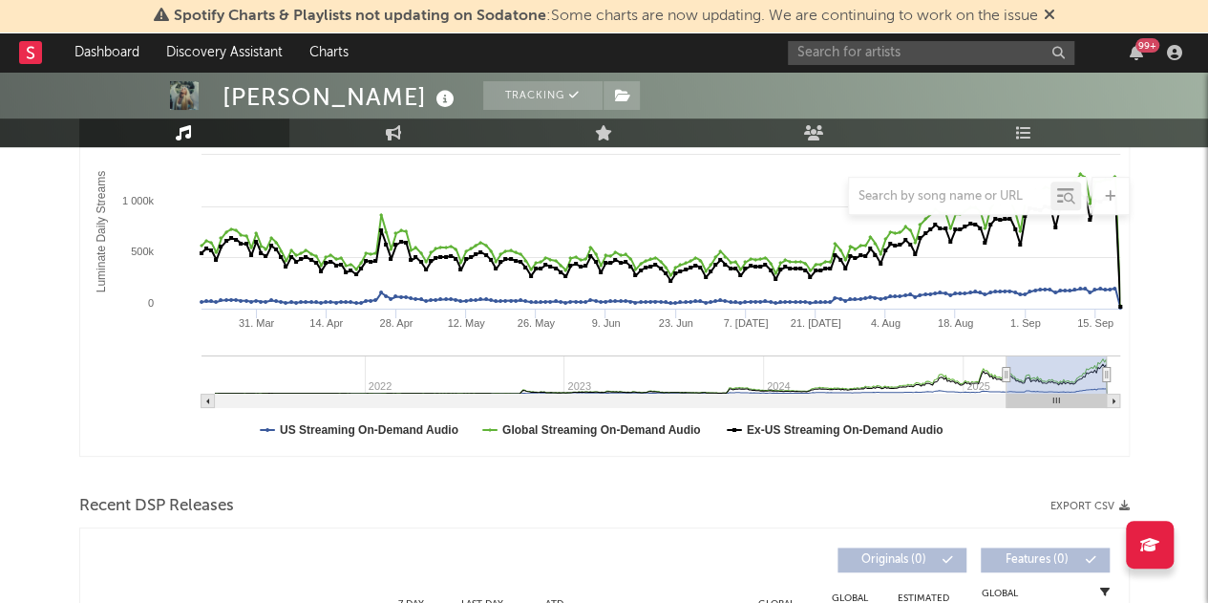
select select "6m"
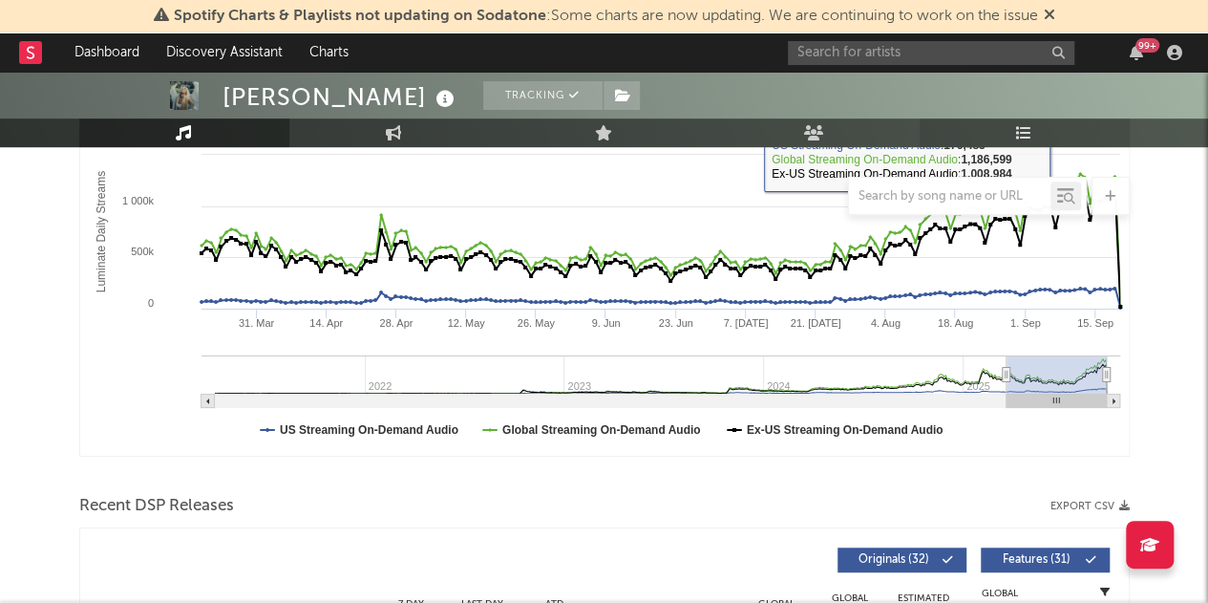
click at [1017, 146] on link "Playlists/Charts" at bounding box center [1025, 132] width 210 height 29
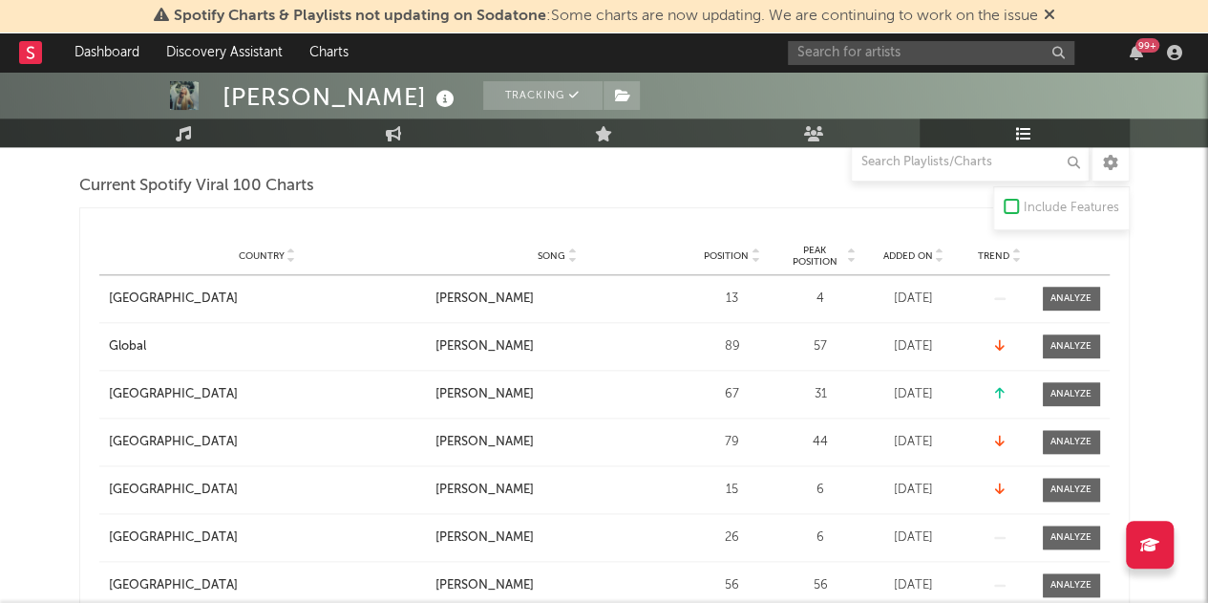
scroll to position [974, 0]
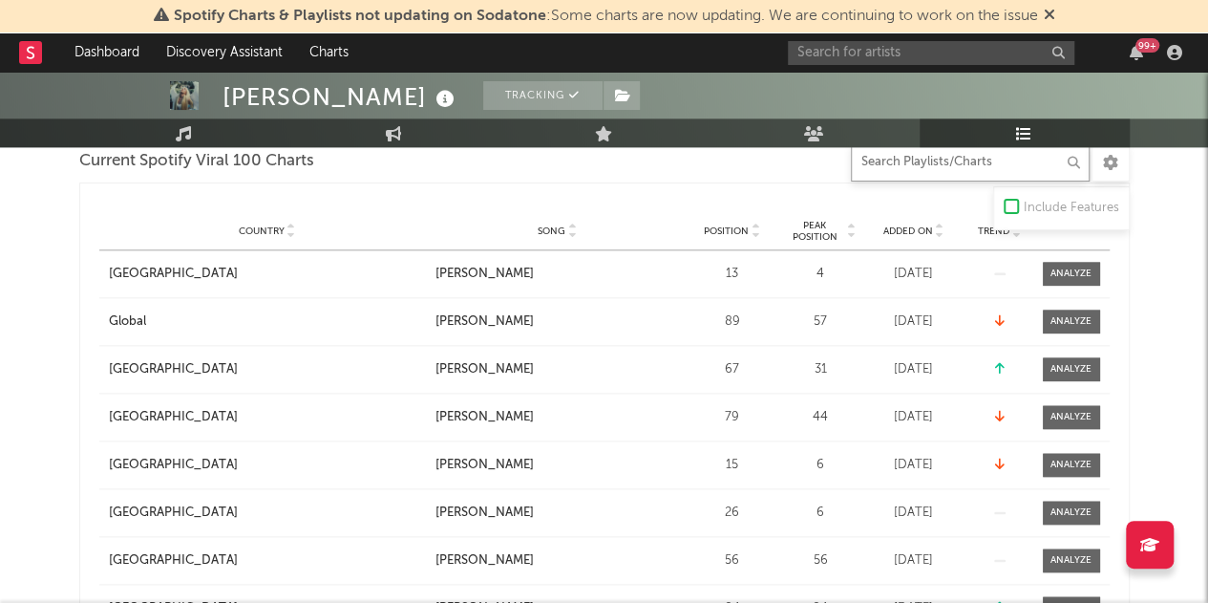
click at [950, 171] on input "text" at bounding box center [970, 162] width 239 height 38
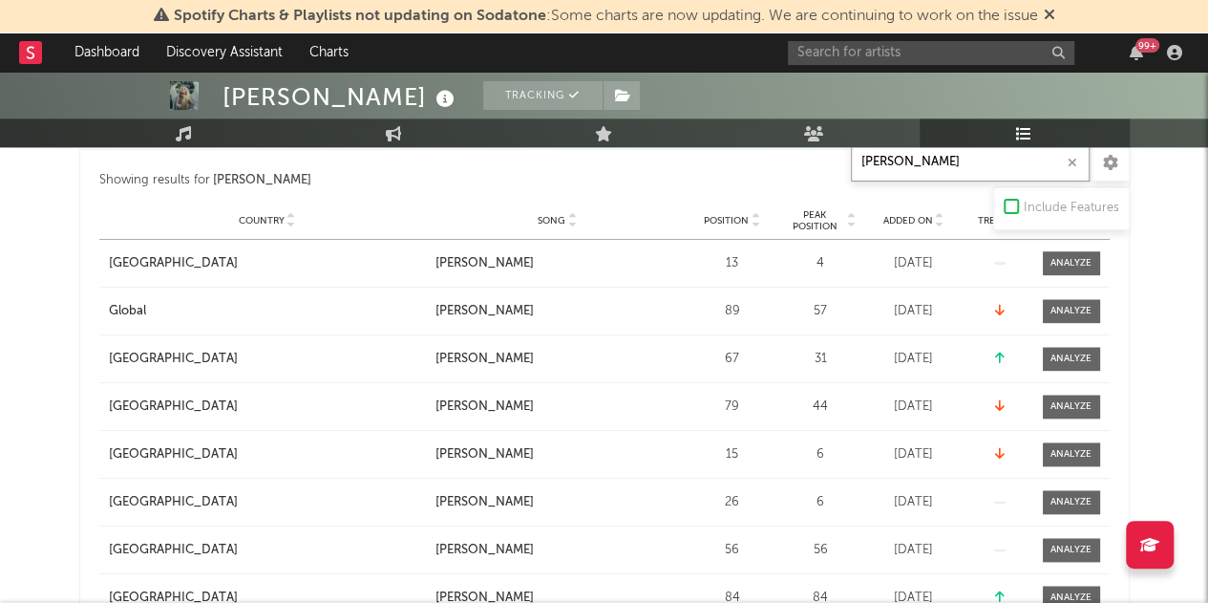
scroll to position [961, 0]
type input "[PERSON_NAME]"
